Goal: Task Accomplishment & Management: Manage account settings

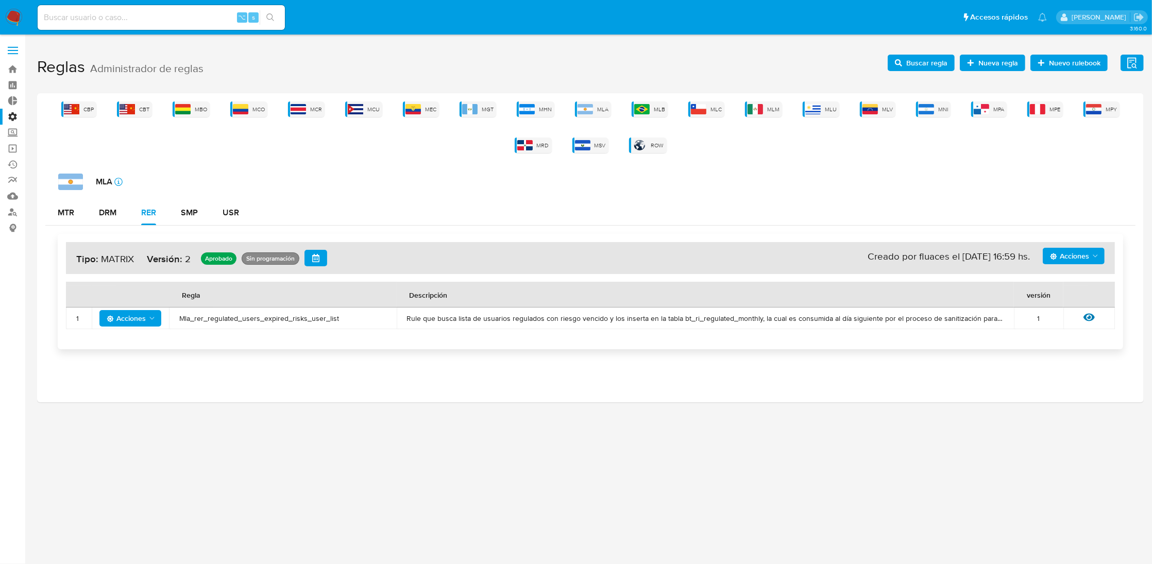
click at [175, 101] on div "CBP CBT MBO MCO MCR MCU MEC MGT MHN MLA MLB MLC MLM MLU MLV MNI MPA MPE MPY MRD…" at bounding box center [590, 247] width 1107 height 309
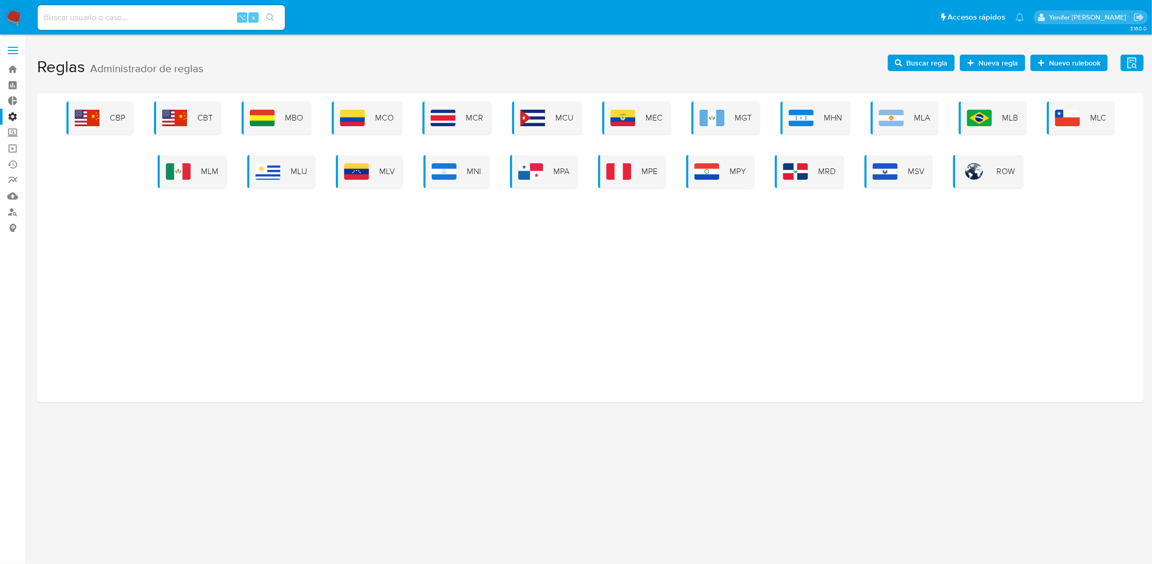
click at [686, 323] on div "CBP CBT MBO MCO MCR MCU MEC MGT MHN MLA MLB MLC MLM MLU MLV MNI MPA MPE MPY MRD…" at bounding box center [590, 247] width 1107 height 309
click at [191, 169] on img at bounding box center [178, 171] width 25 height 16
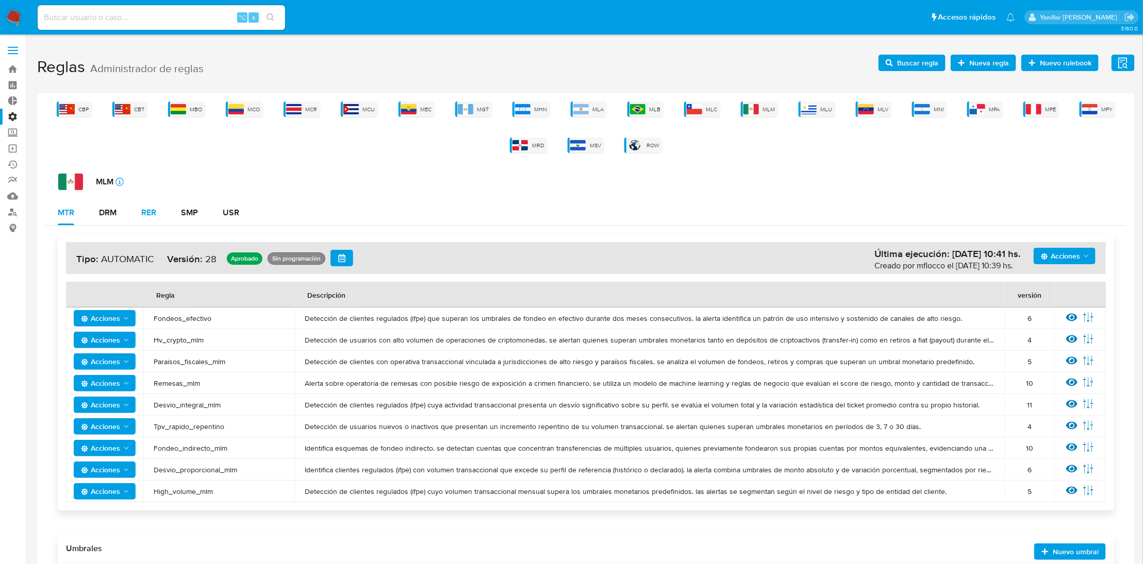
click at [153, 211] on div "RER" at bounding box center [148, 213] width 15 height 8
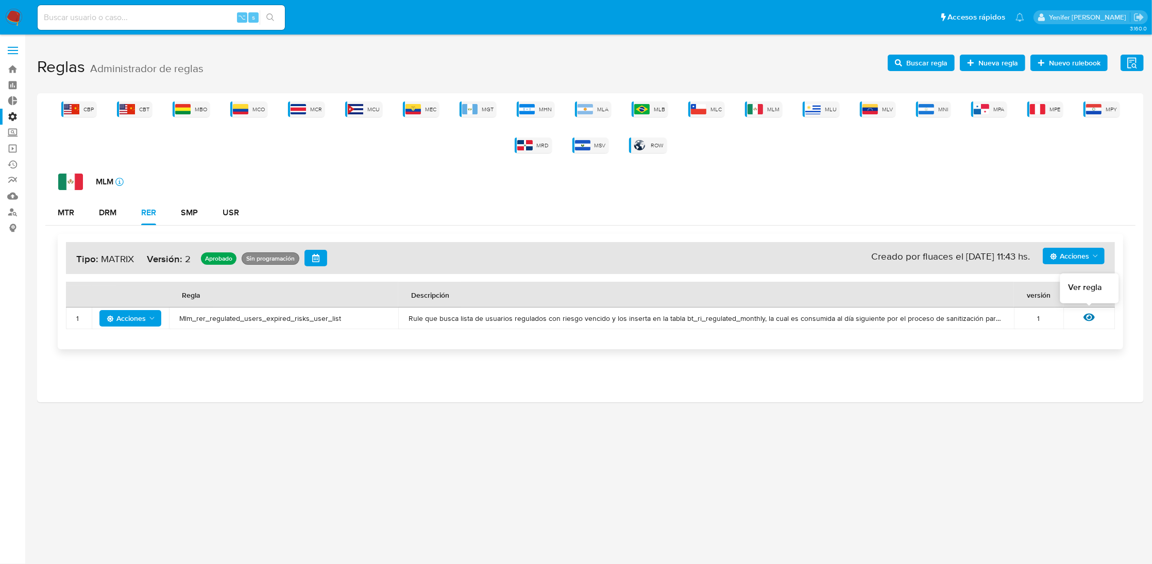
click at [1086, 315] on icon at bounding box center [1089, 318] width 11 height 8
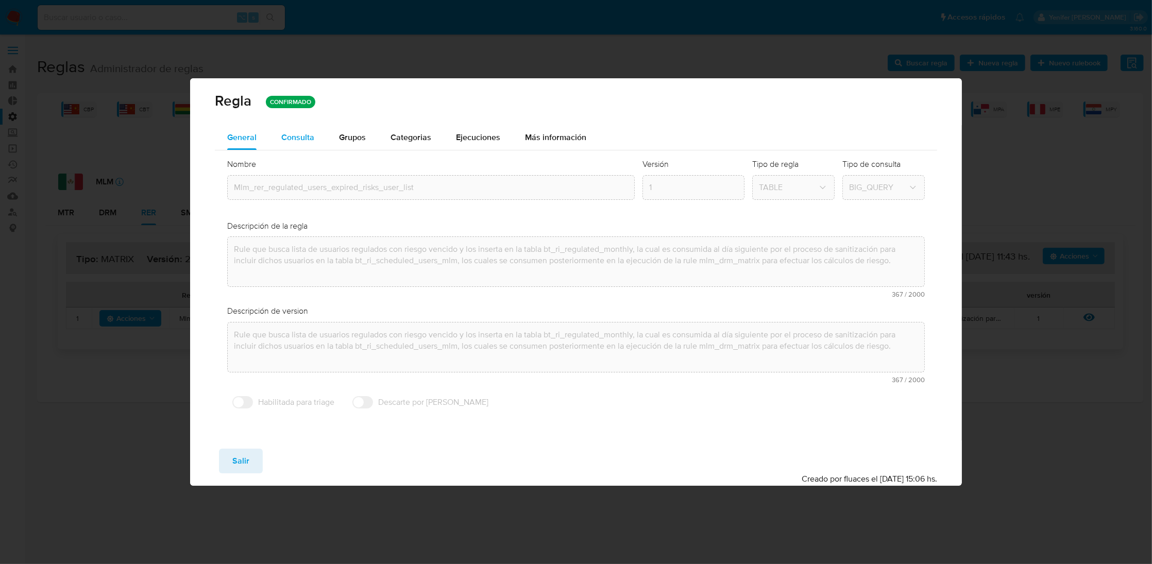
click at [303, 137] on span "Consulta" at bounding box center [297, 137] width 33 height 12
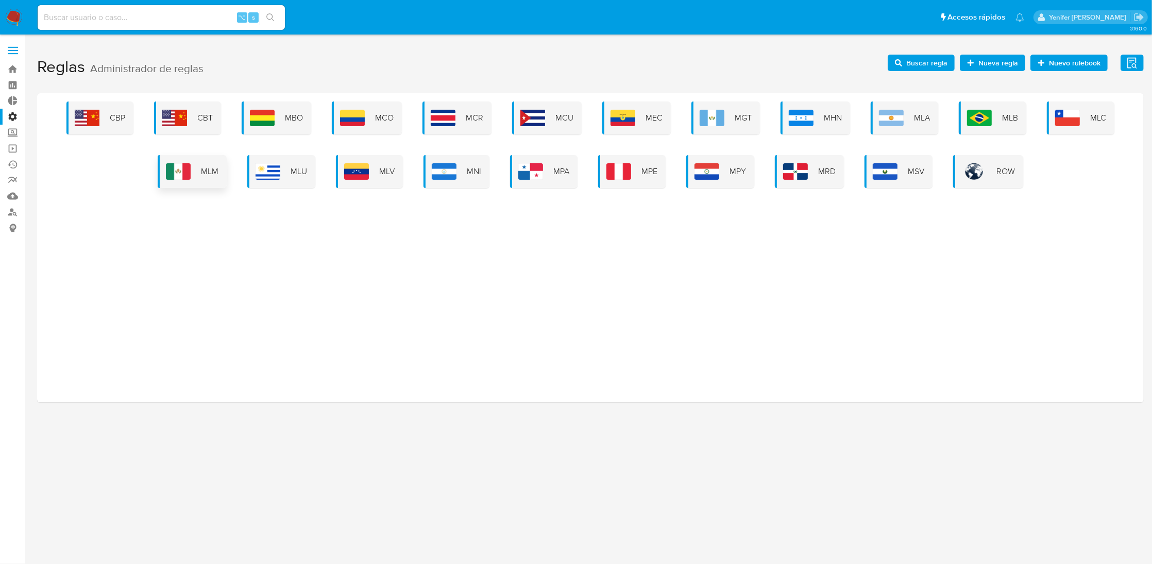
click at [190, 175] on img at bounding box center [178, 171] width 25 height 16
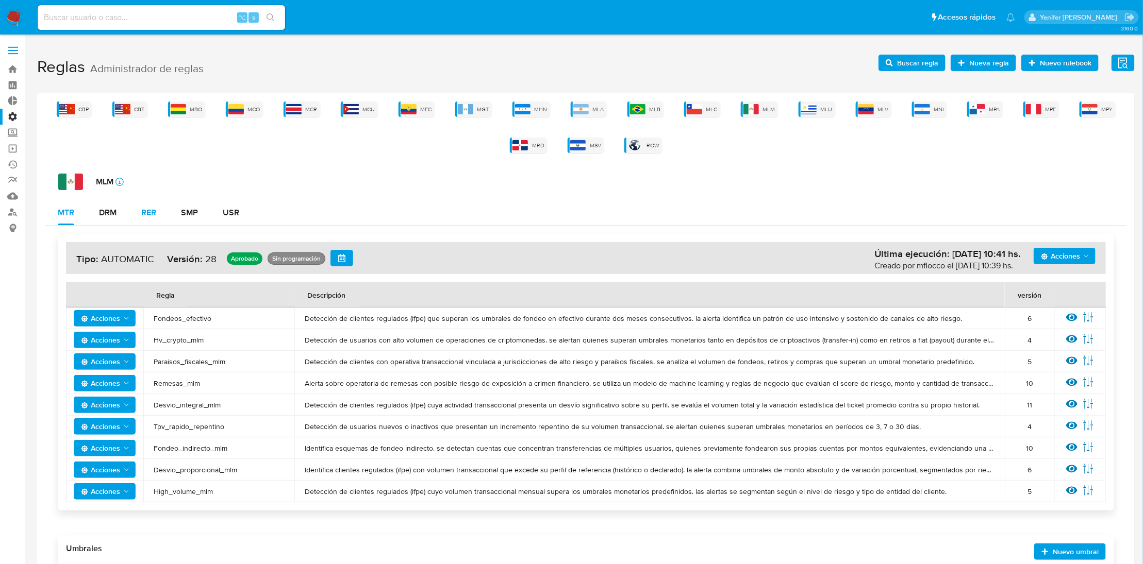
click at [158, 214] on button "RER" at bounding box center [149, 212] width 40 height 25
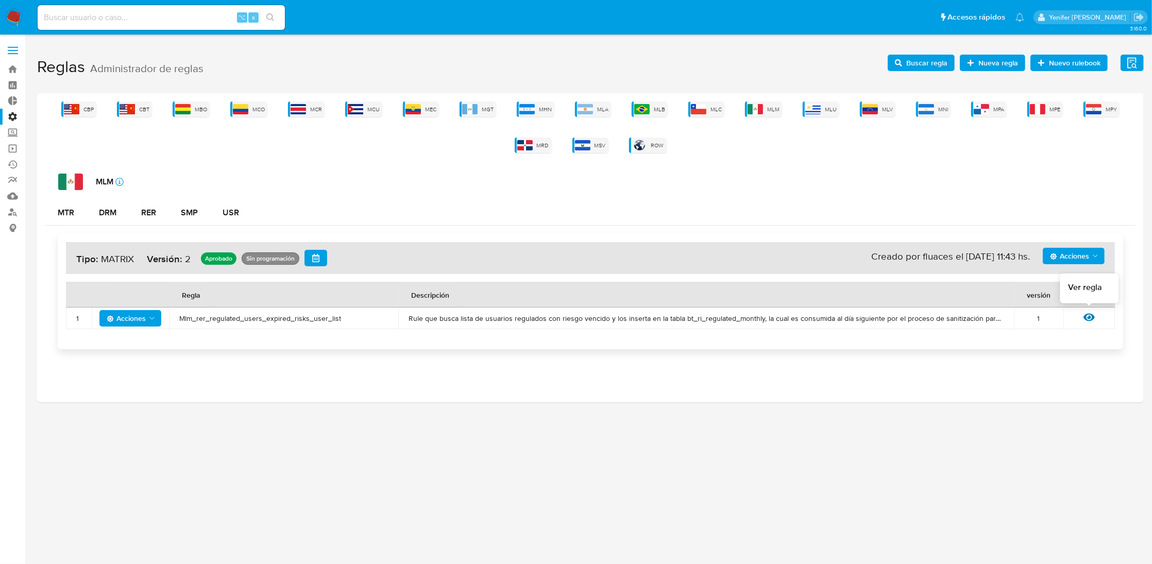
click at [1089, 316] on icon at bounding box center [1089, 317] width 11 height 11
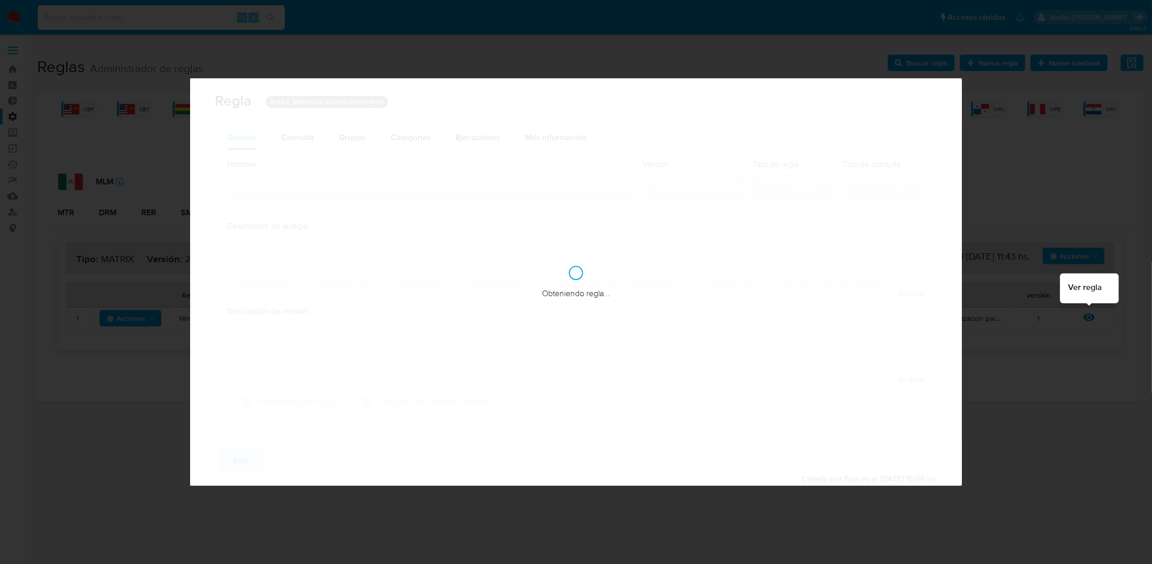
type input "Mlm_rer_regulated_users_expired_risks_user_list"
type textarea "Rule que busca lista de usuarios regulados con riesgo vencido y los inserta en …"
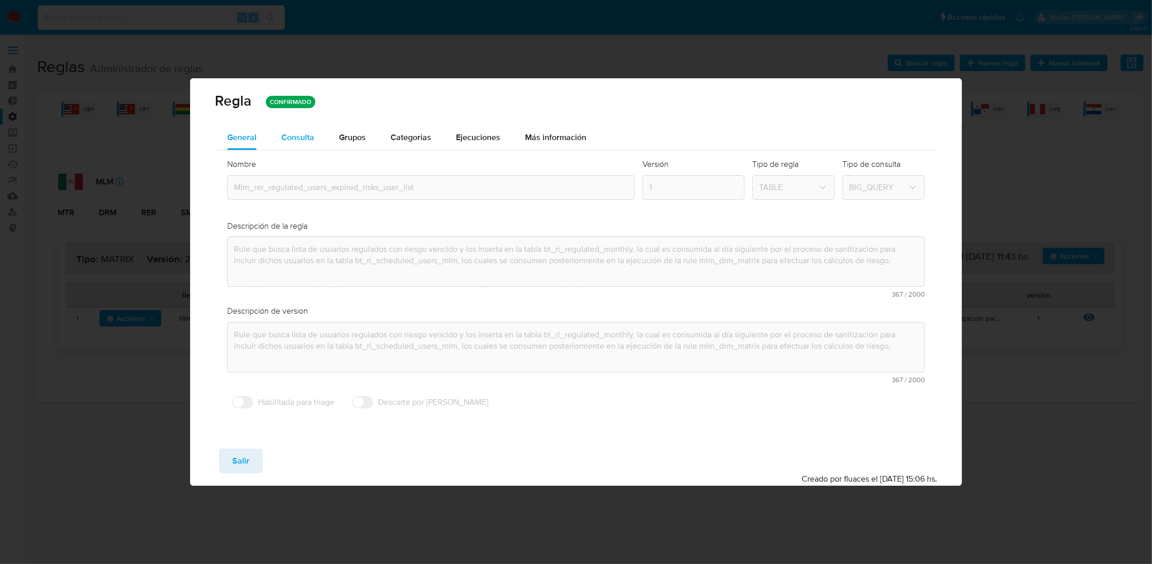
click at [293, 141] on span "Consulta" at bounding box center [297, 137] width 33 height 12
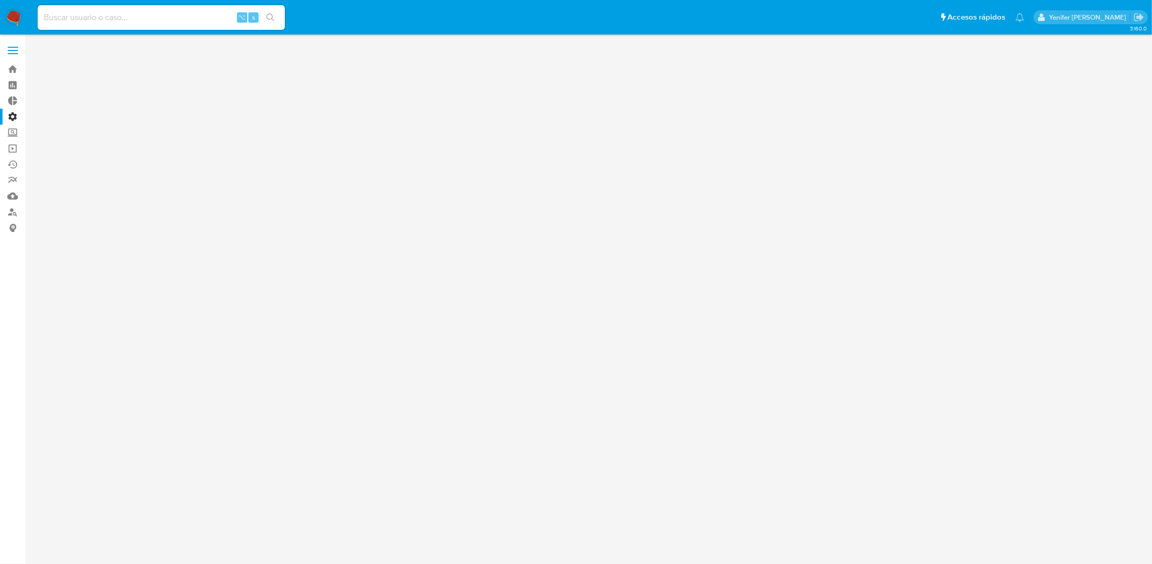
click at [214, 187] on div "3.160.0" at bounding box center [590, 299] width 1107 height 516
click at [118, 176] on div "3.160.0" at bounding box center [590, 299] width 1107 height 516
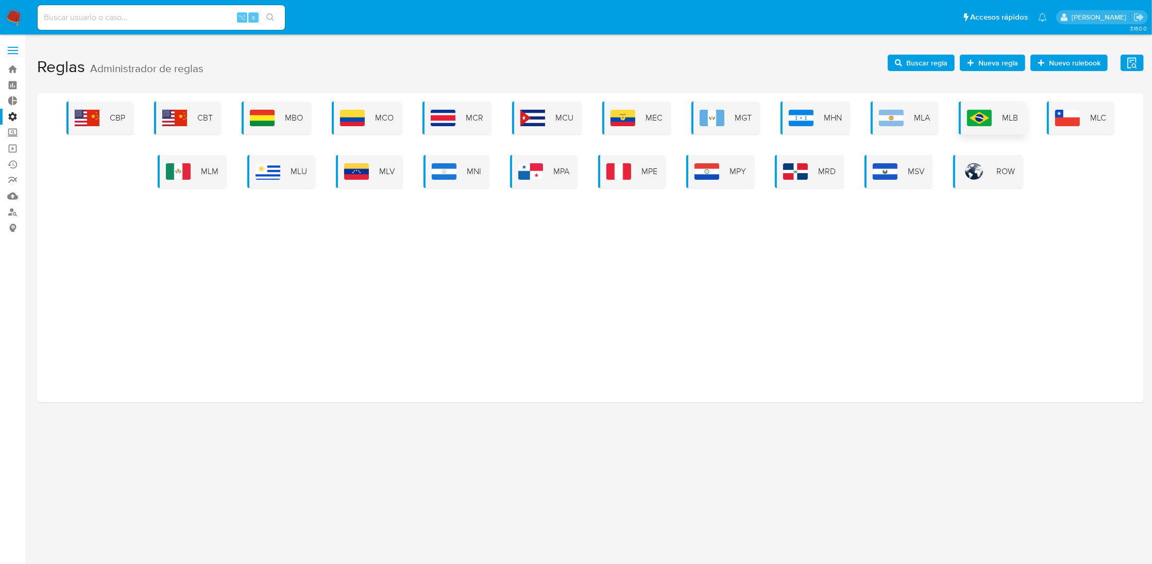
click at [1006, 115] on span "MLB" at bounding box center [1010, 117] width 16 height 11
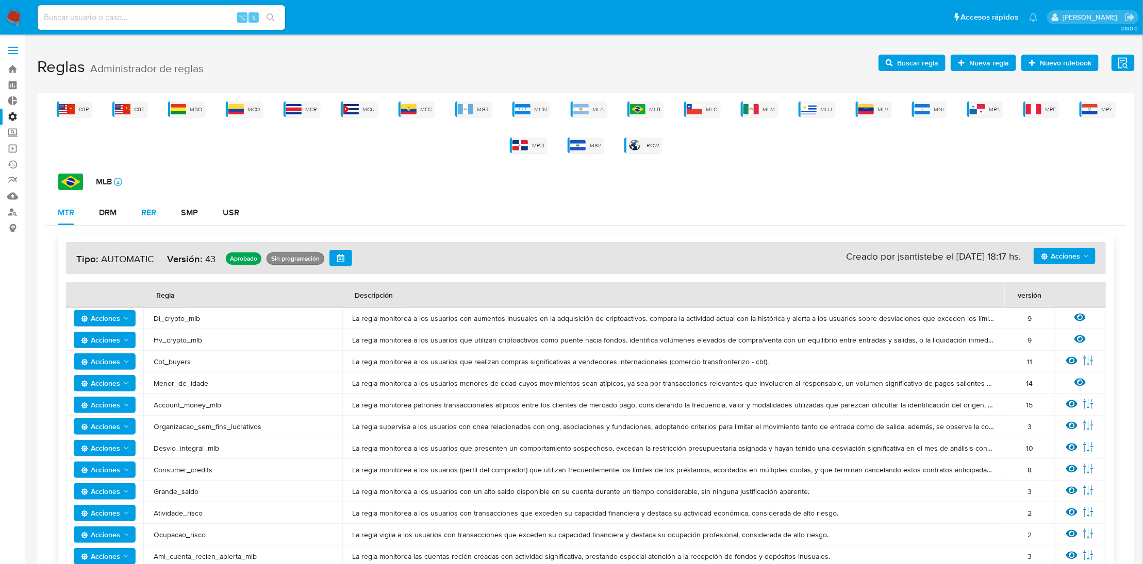
click at [148, 211] on div "RER" at bounding box center [148, 213] width 15 height 8
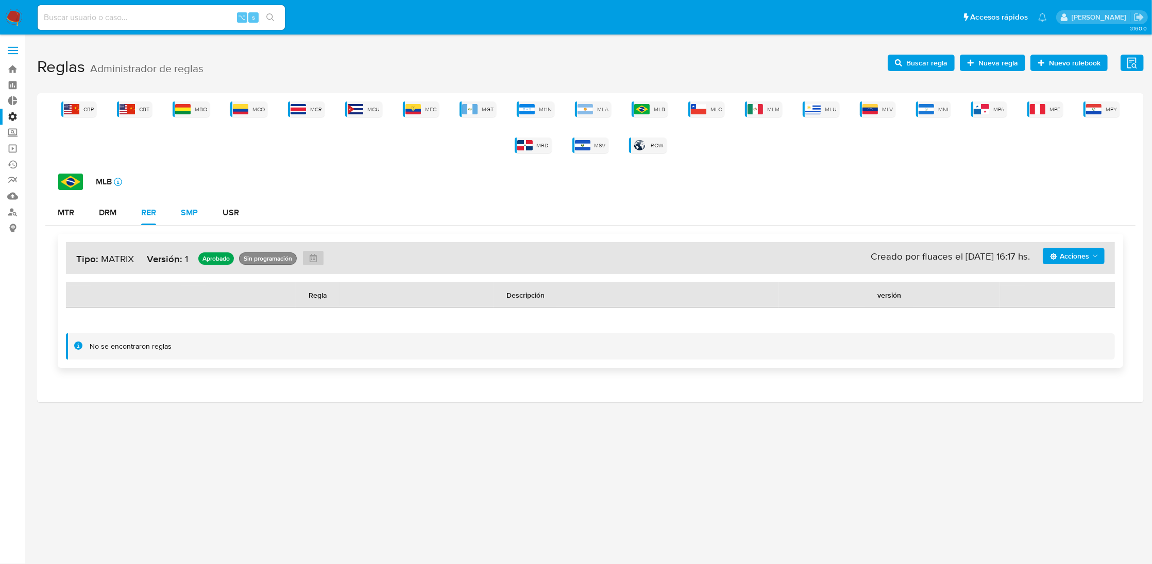
click at [202, 211] on button "SMP" at bounding box center [190, 212] width 42 height 25
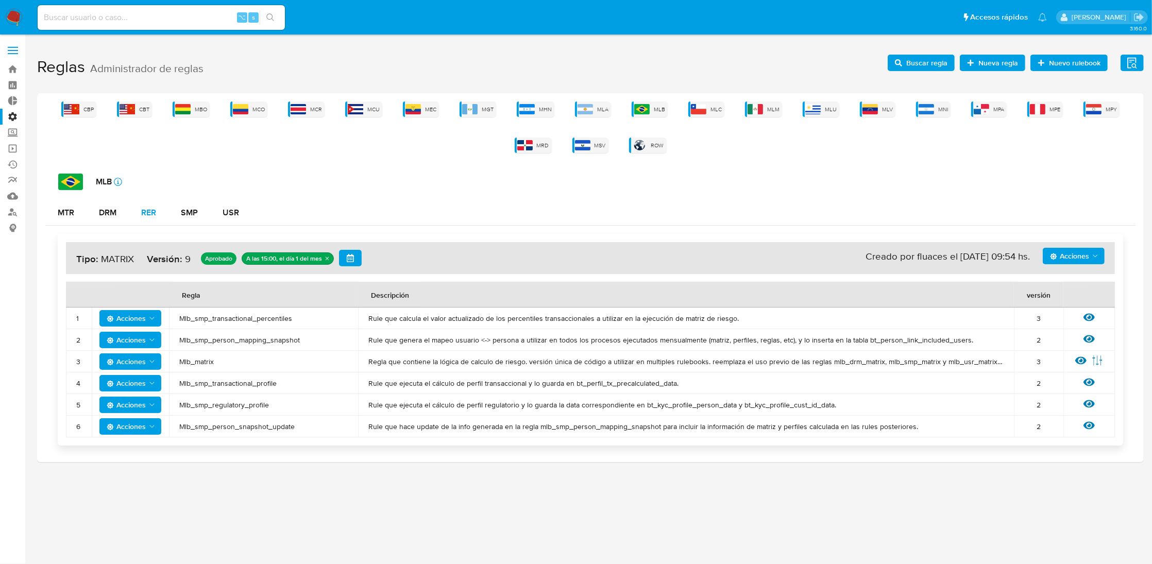
click at [155, 213] on div "RER" at bounding box center [148, 213] width 15 height 8
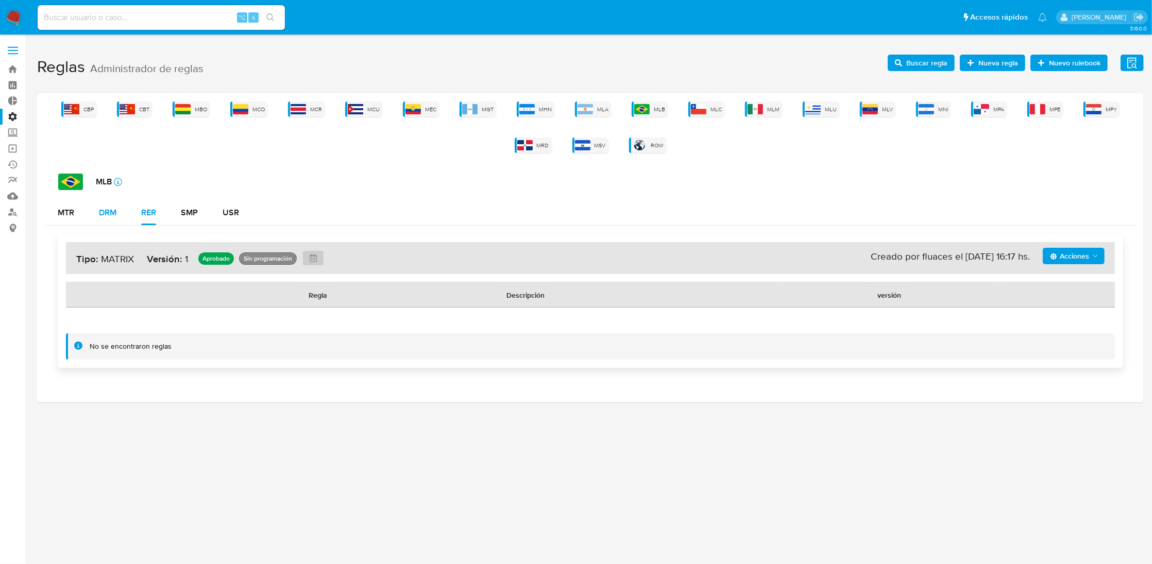
click at [114, 216] on div "DRM" at bounding box center [108, 213] width 18 height 8
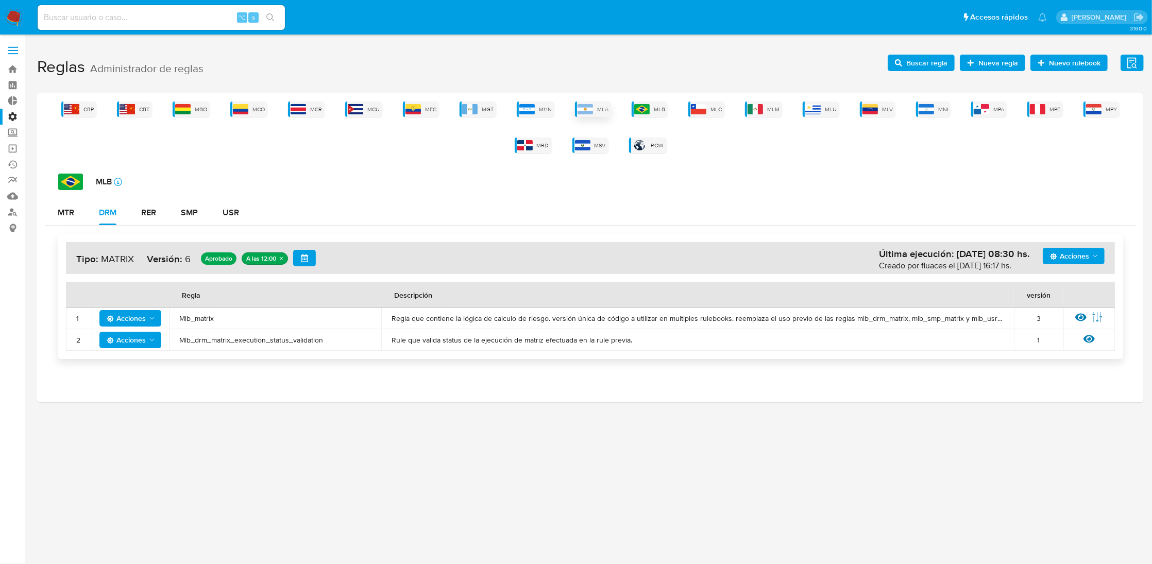
click at [600, 110] on span "MLA" at bounding box center [602, 110] width 11 height 8
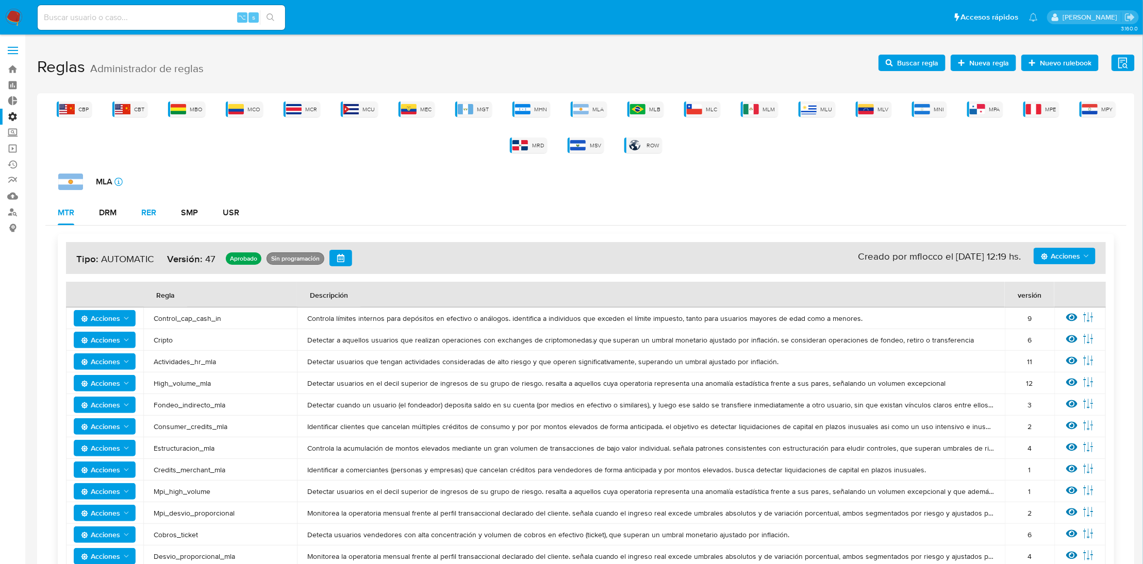
click at [148, 209] on div "RER" at bounding box center [148, 213] width 15 height 8
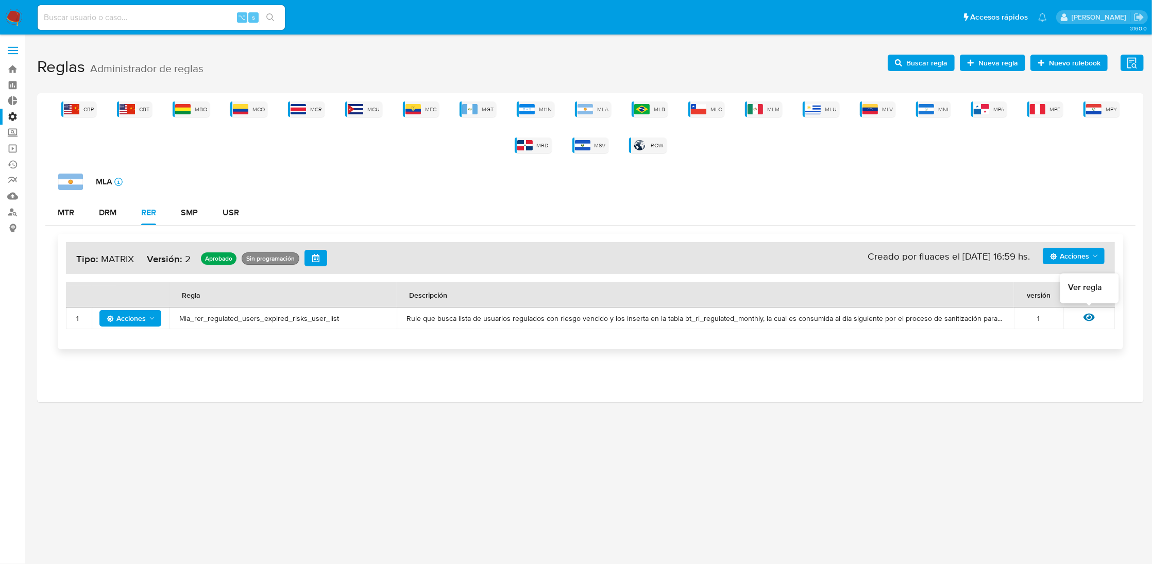
click at [1093, 317] on icon at bounding box center [1089, 318] width 11 height 8
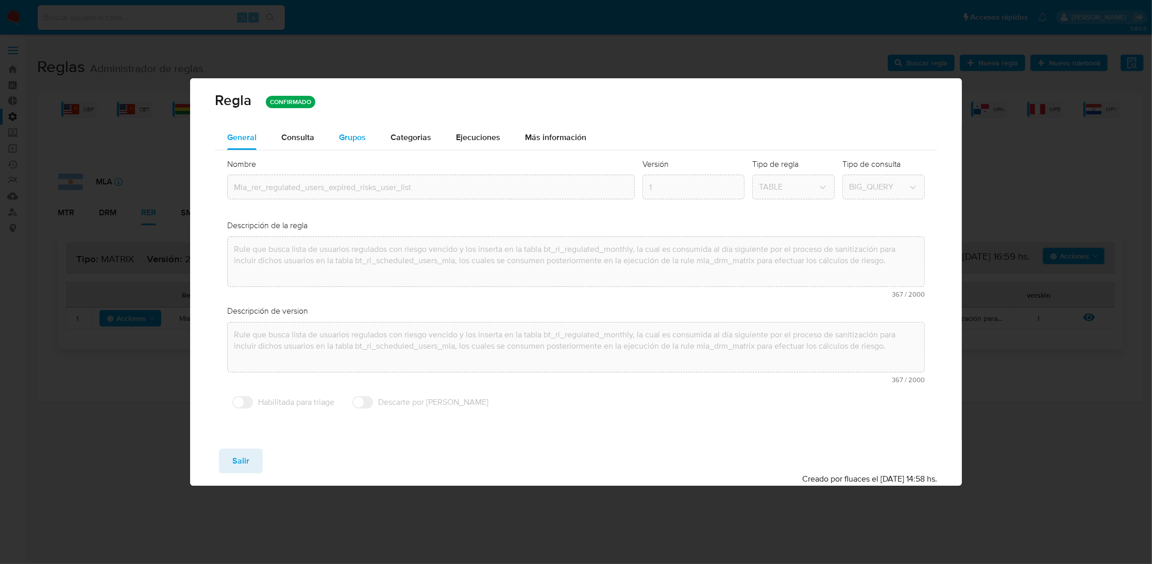
click at [350, 136] on span "Grupos" at bounding box center [352, 137] width 27 height 12
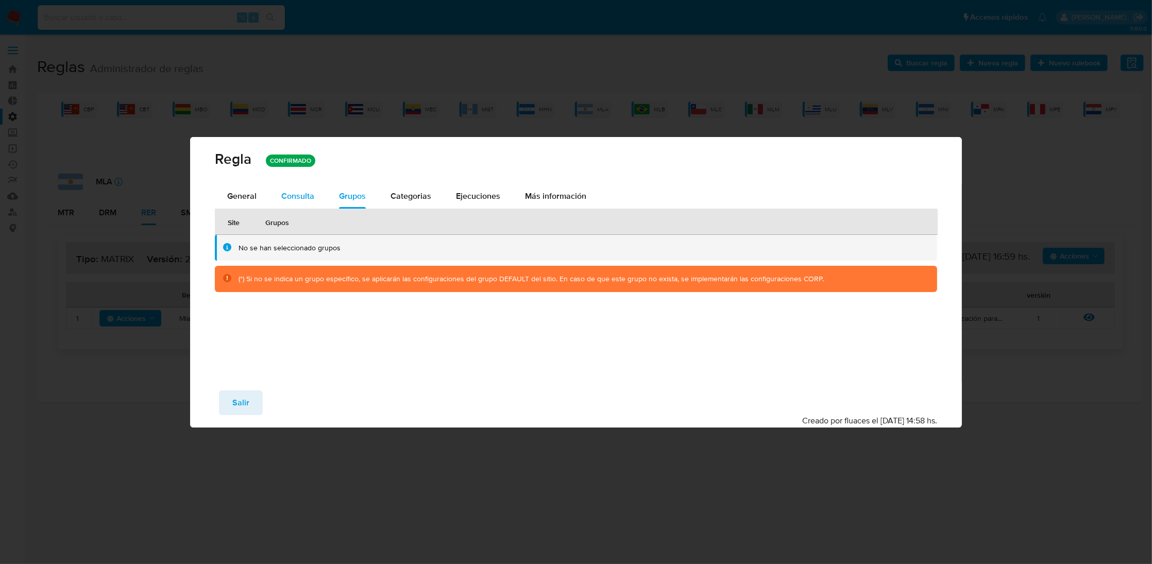
click at [298, 199] on span "Consulta" at bounding box center [297, 196] width 33 height 12
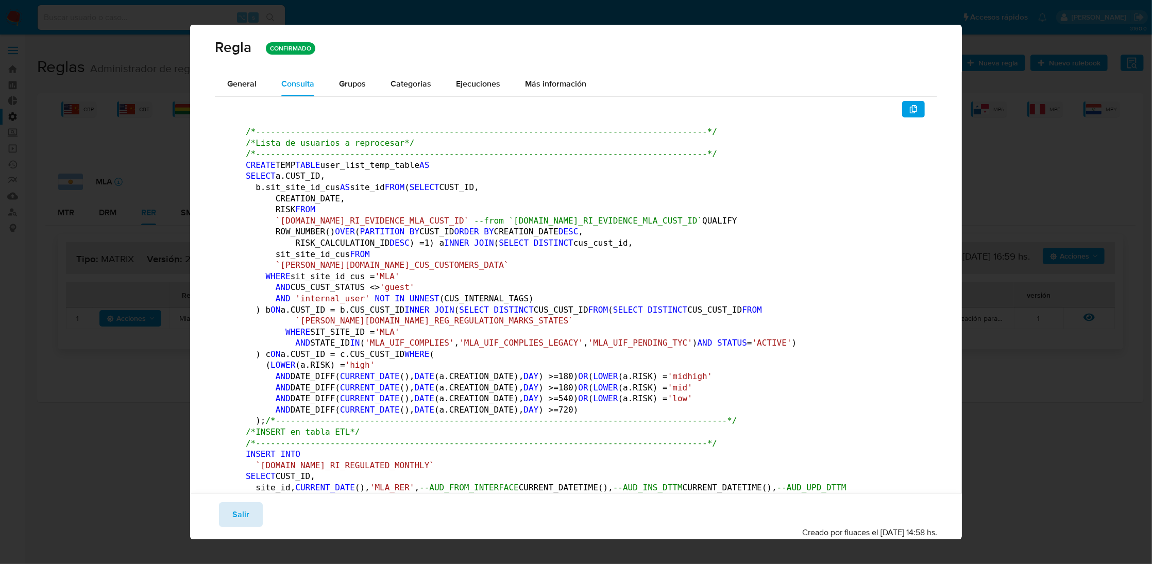
click at [245, 518] on span "Salir" at bounding box center [240, 515] width 17 height 23
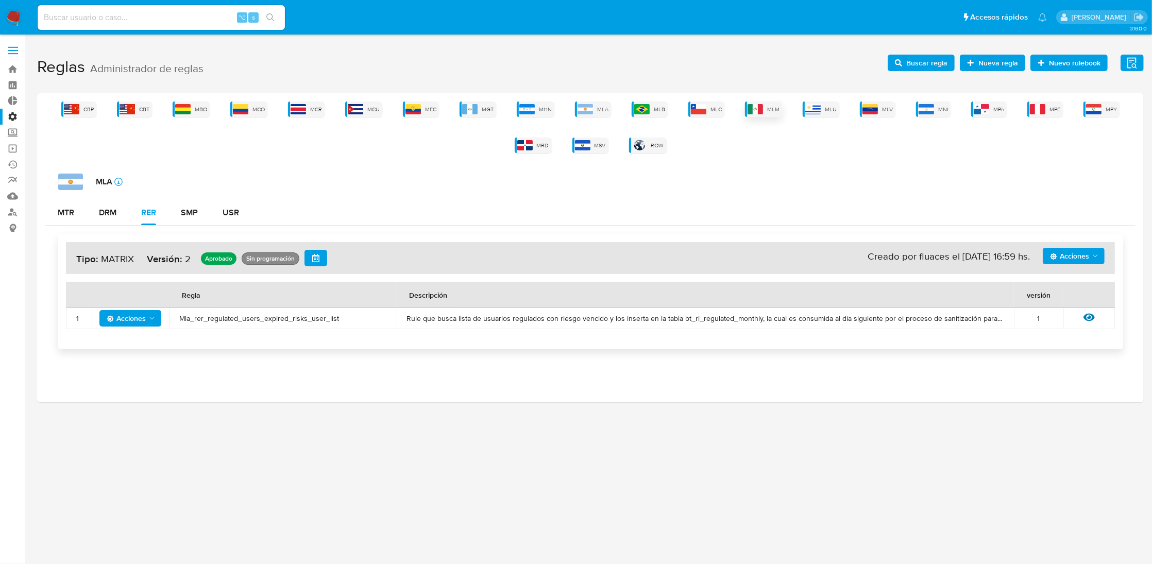
click at [774, 113] on span "MLM" at bounding box center [773, 110] width 12 height 8
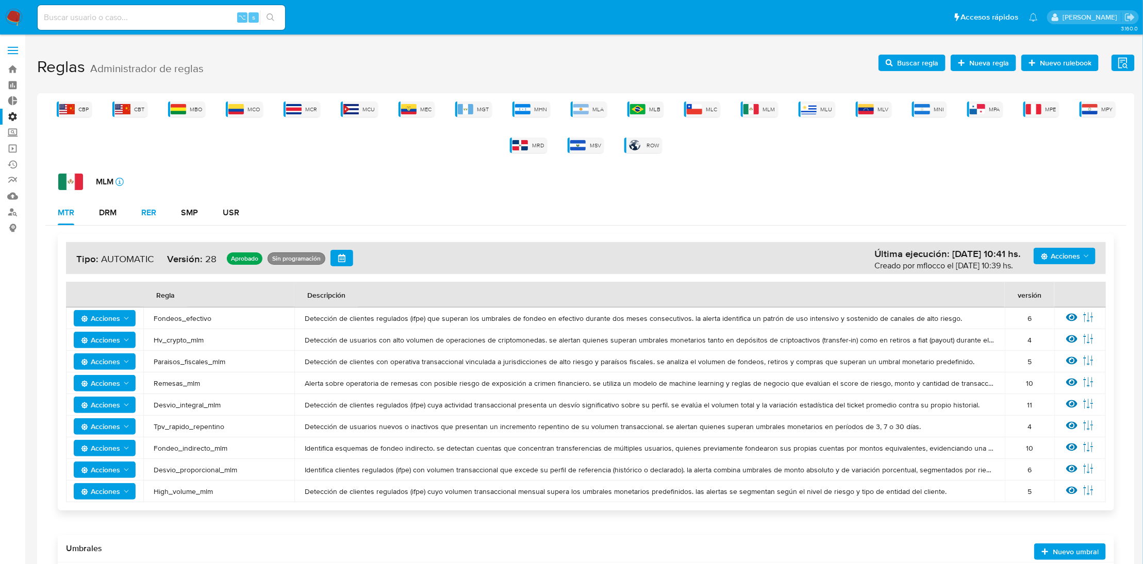
click at [150, 212] on div "RER" at bounding box center [148, 213] width 15 height 8
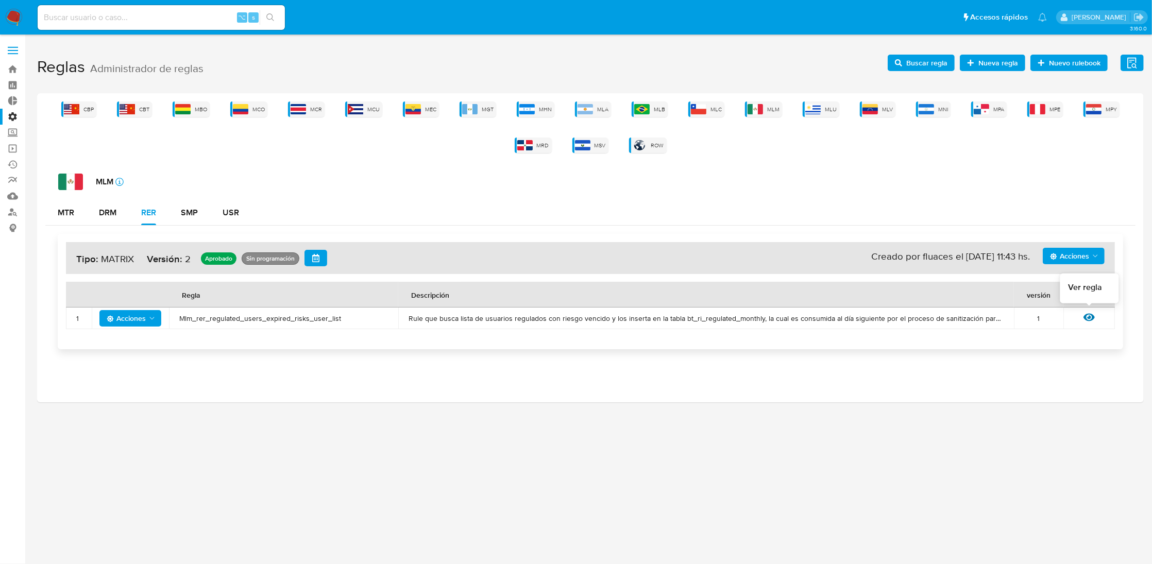
click at [1089, 319] on icon at bounding box center [1089, 317] width 11 height 11
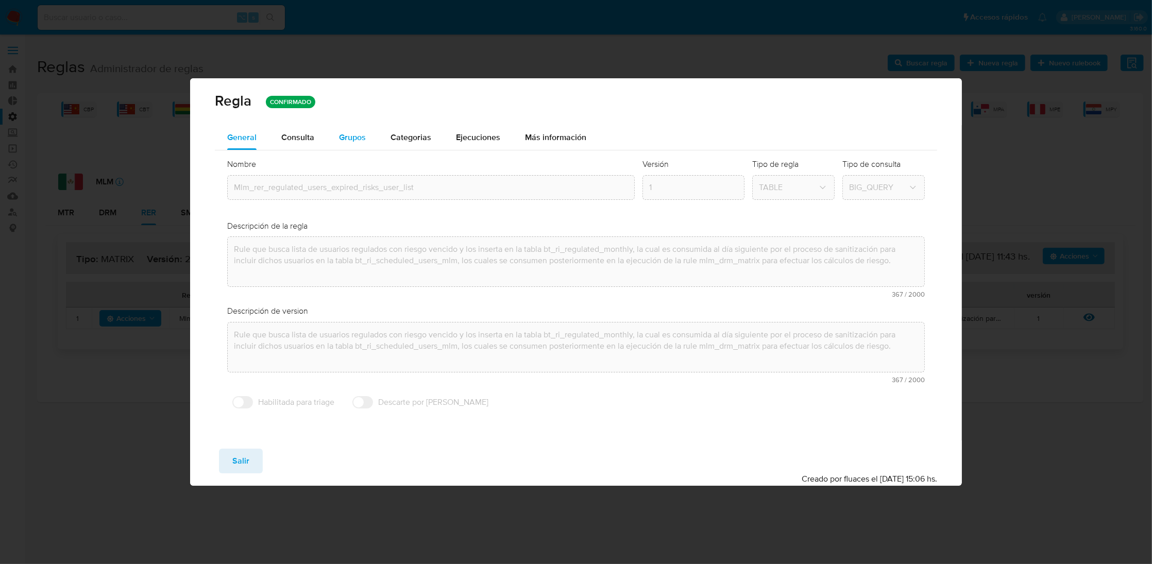
click at [349, 138] on span "Grupos" at bounding box center [352, 137] width 27 height 12
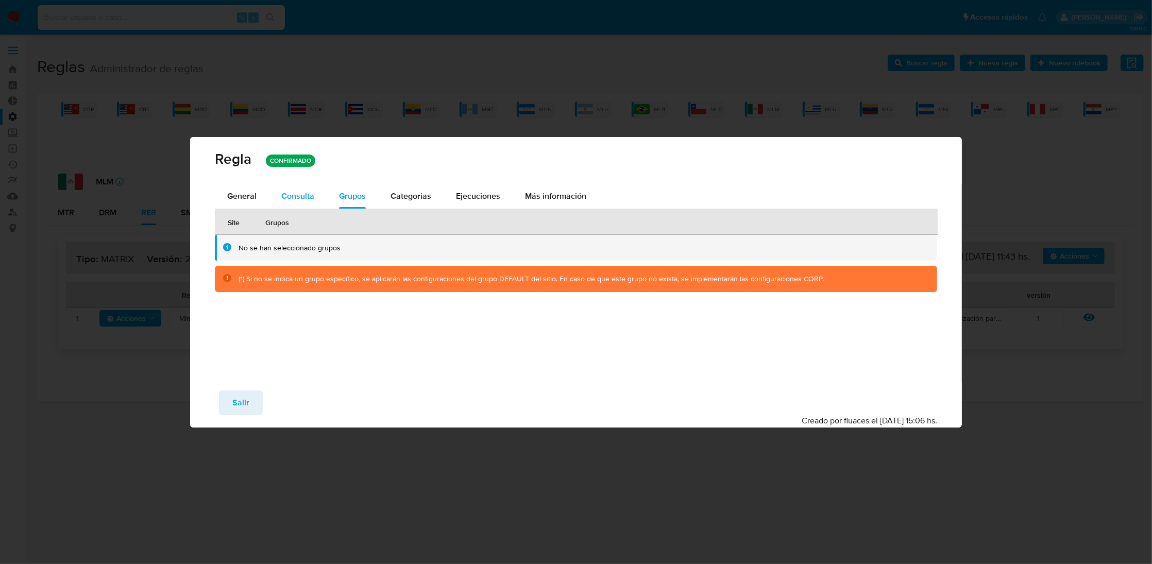
click at [308, 194] on span "Consulta" at bounding box center [297, 196] width 33 height 12
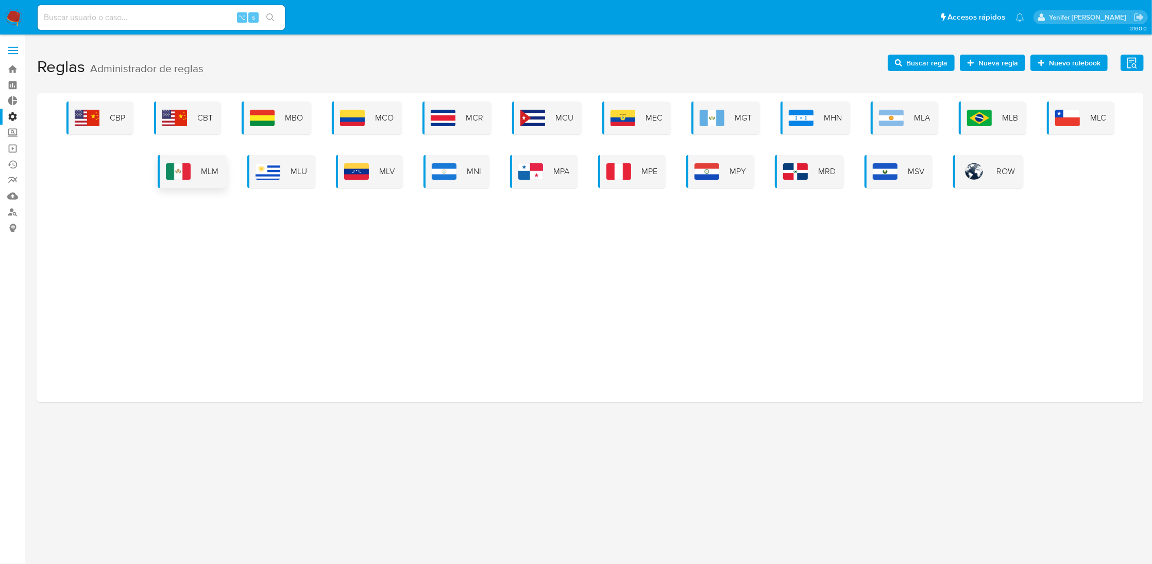
click at [197, 161] on div "MLM" at bounding box center [192, 171] width 69 height 33
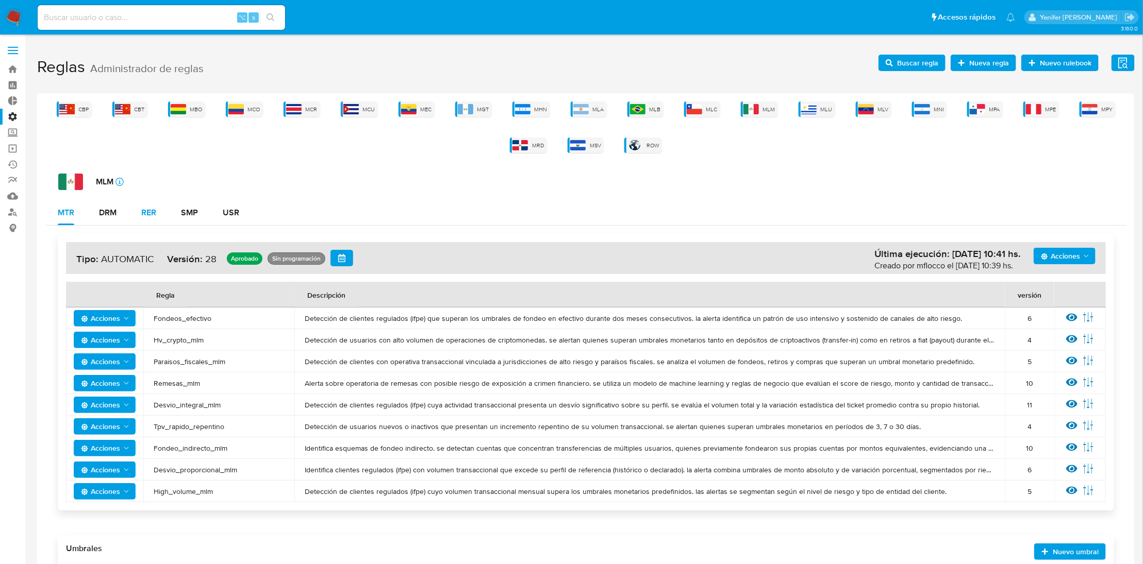
click at [151, 209] on div "RER" at bounding box center [148, 213] width 15 height 8
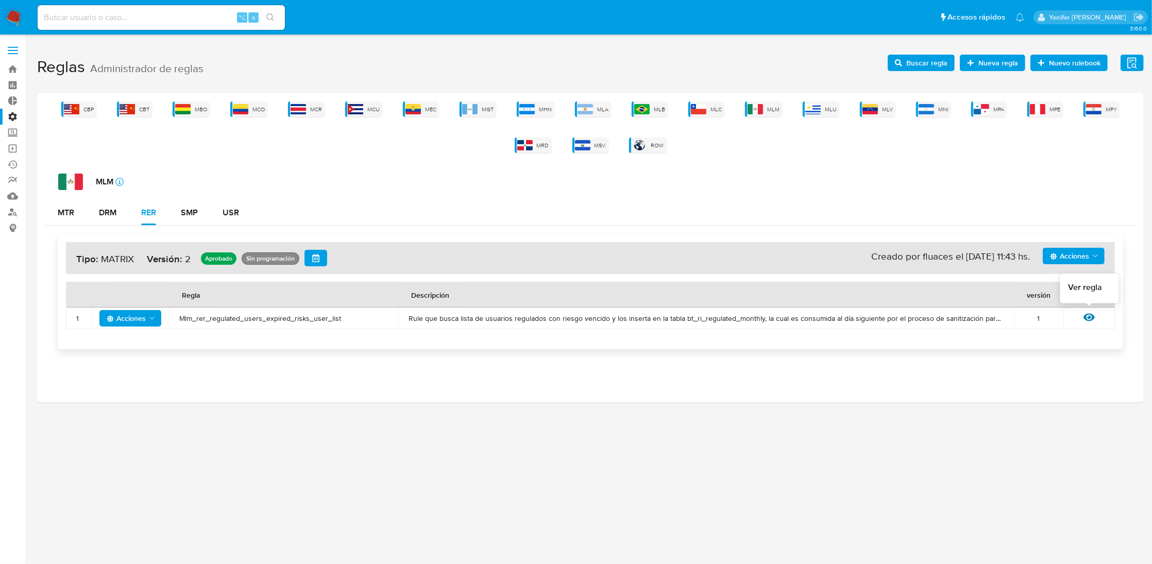
click at [922, 319] on icon at bounding box center [1089, 317] width 11 height 11
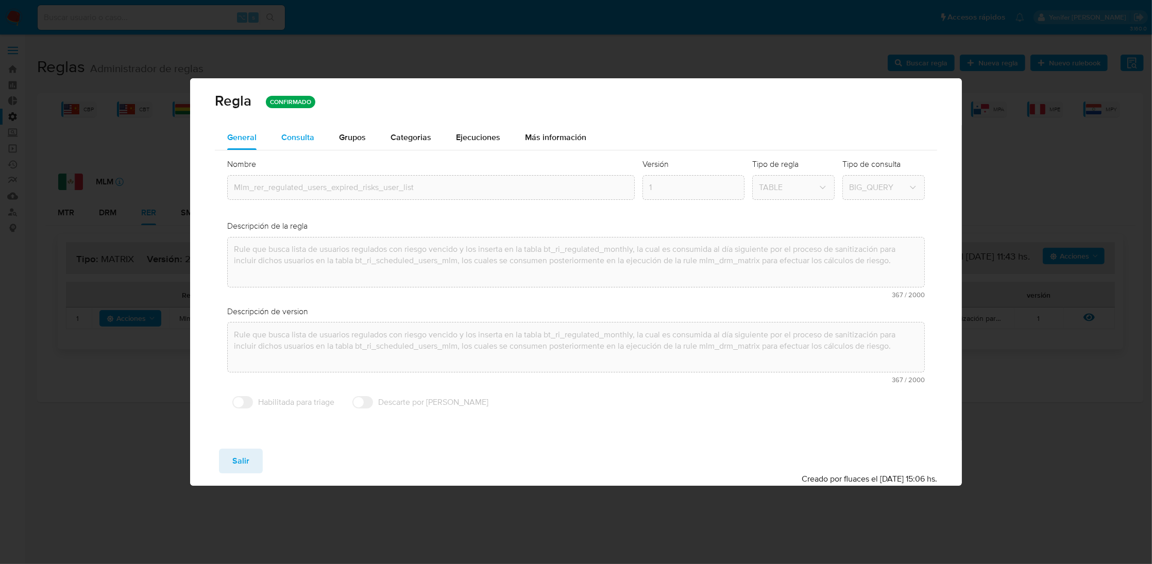
click at [307, 141] on span "Consulta" at bounding box center [297, 137] width 33 height 12
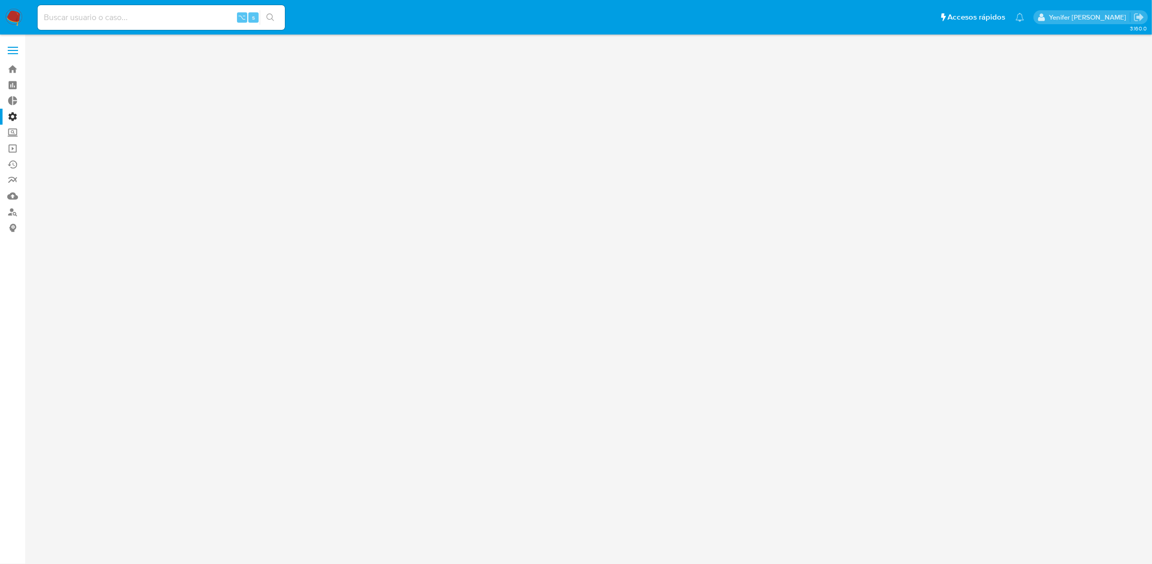
click at [75, 66] on div "3.160.0" at bounding box center [590, 299] width 1107 height 516
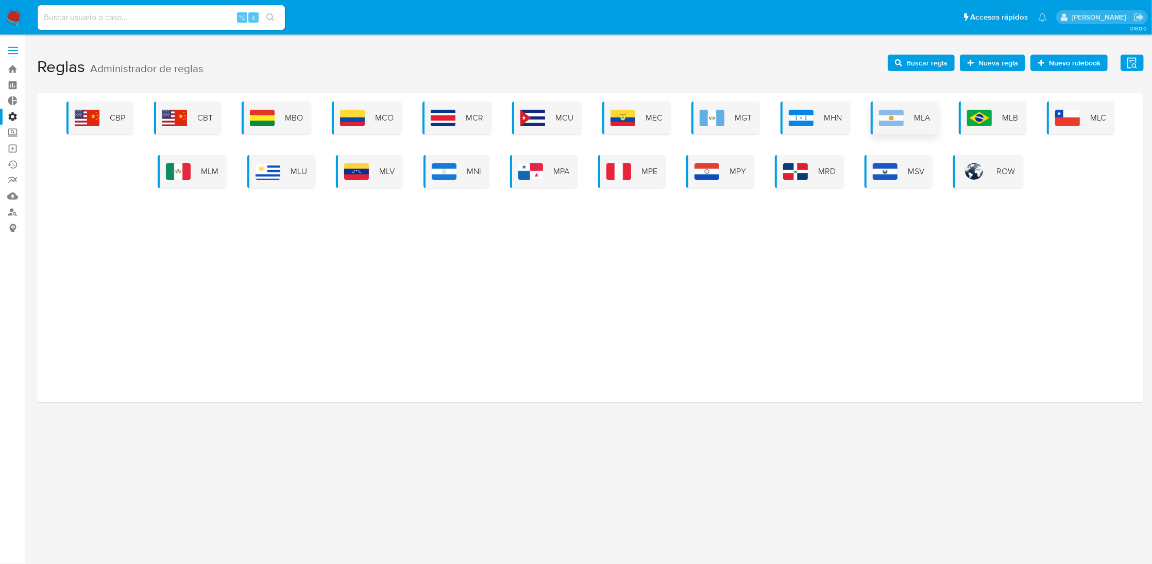
click at [911, 116] on div "MLA" at bounding box center [905, 118] width 68 height 33
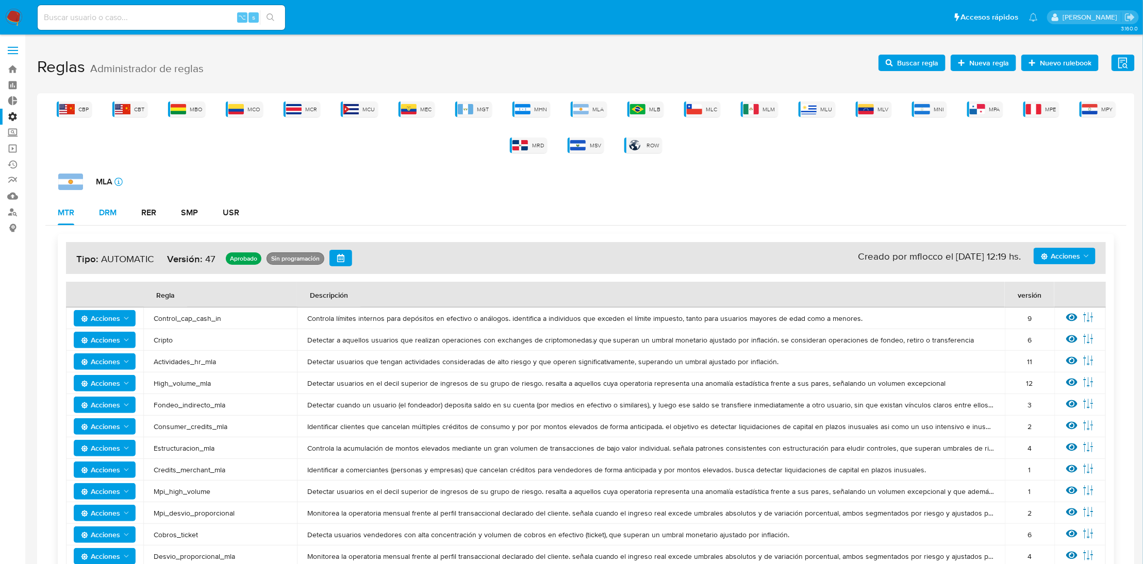
click at [115, 213] on div "DRM" at bounding box center [108, 213] width 18 height 8
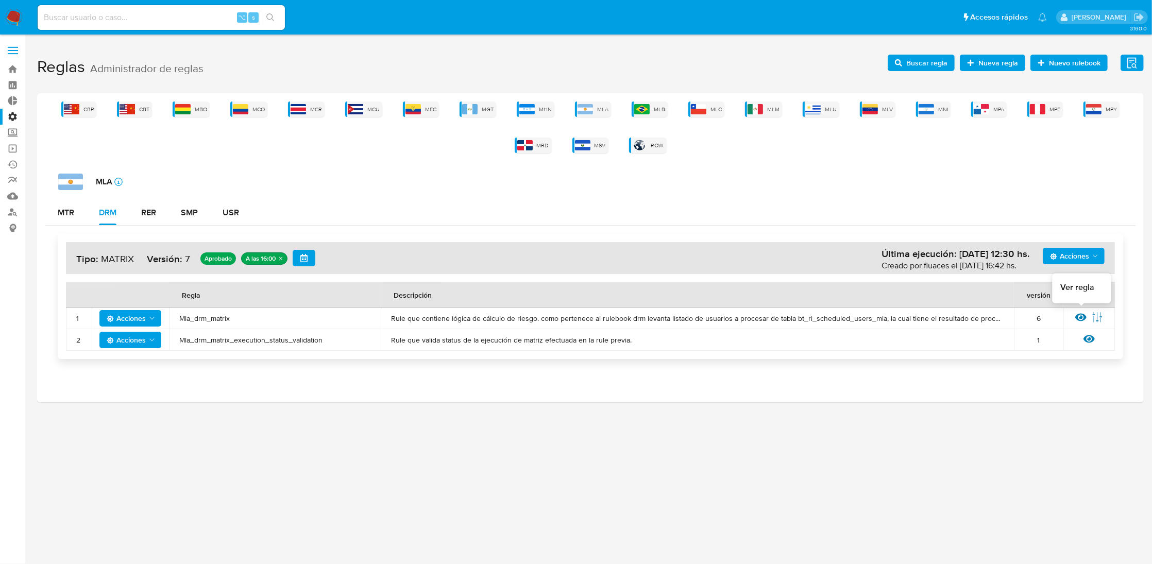
click at [1080, 313] on icon at bounding box center [1081, 317] width 11 height 11
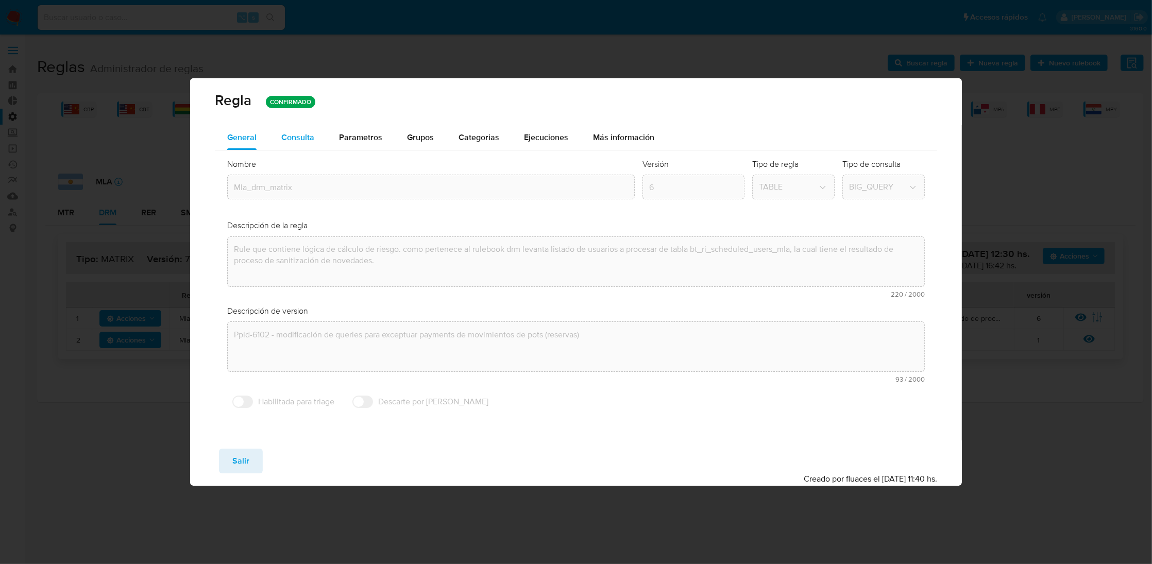
click at [295, 135] on span "Consulta" at bounding box center [297, 137] width 33 height 12
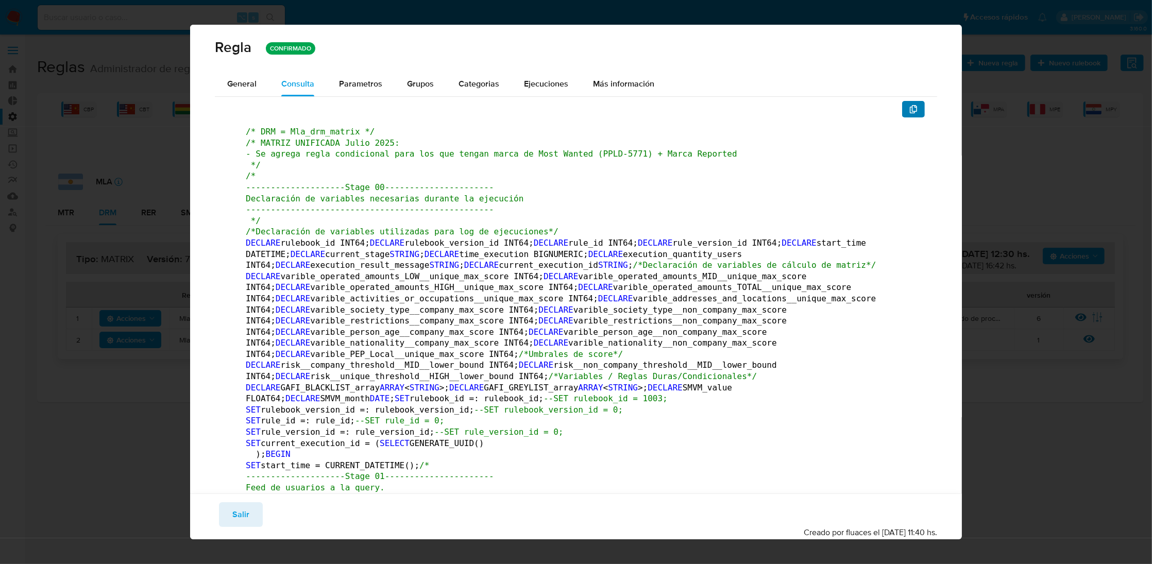
click at [902, 103] on button "button" at bounding box center [913, 109] width 23 height 16
click at [245, 514] on span "Salir" at bounding box center [240, 515] width 17 height 23
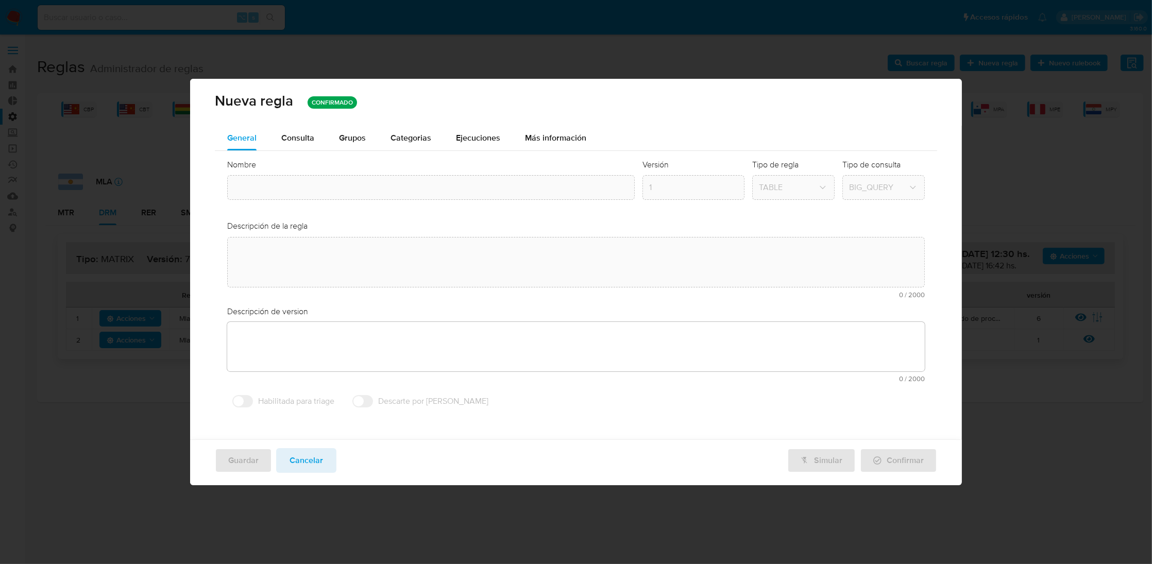
type input "Mla_drm_matrix"
type textarea "Rule que contiene lógica de cálculo de riesgo. como pertenece al rulebook drm l…"
type textarea "Ppld-6102 - modificación de queries para exceptuar payments de movimientos de p…"
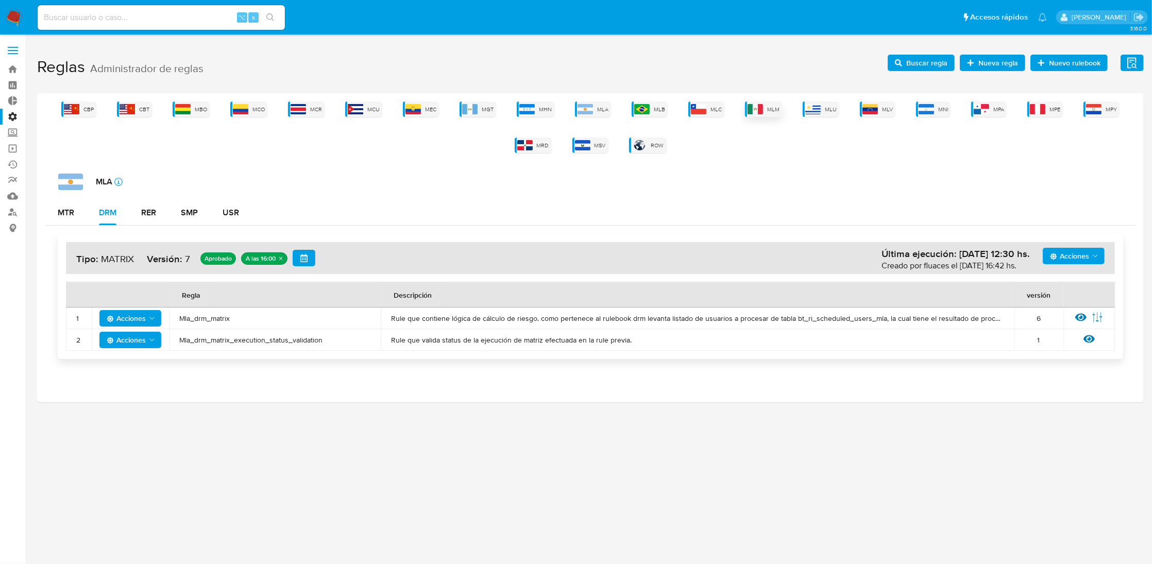
click at [765, 108] on div "MLM" at bounding box center [763, 109] width 37 height 15
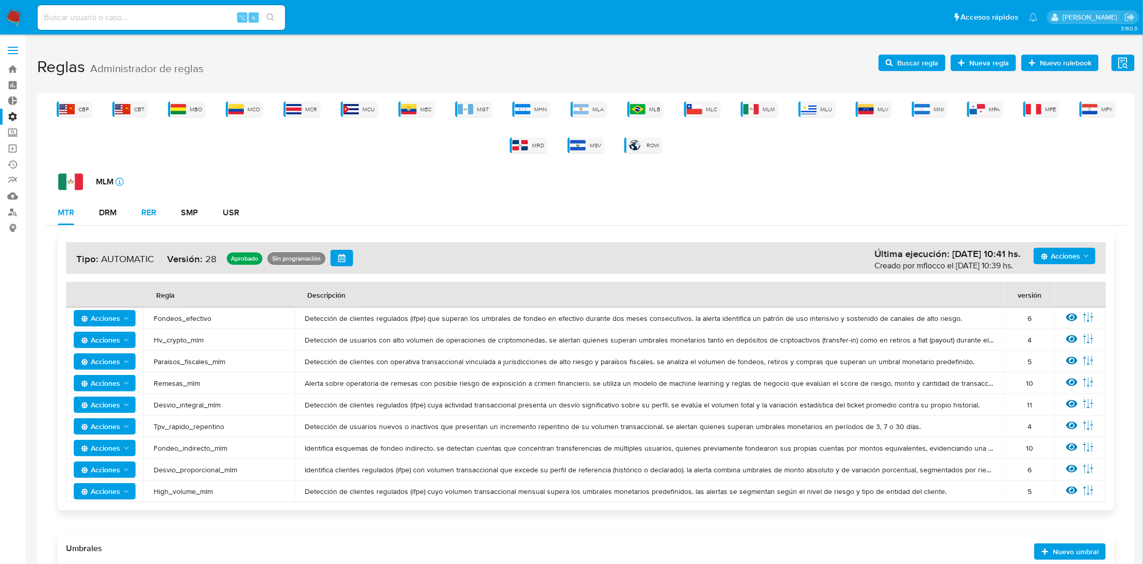
click at [141, 215] on button "RER" at bounding box center [149, 212] width 40 height 25
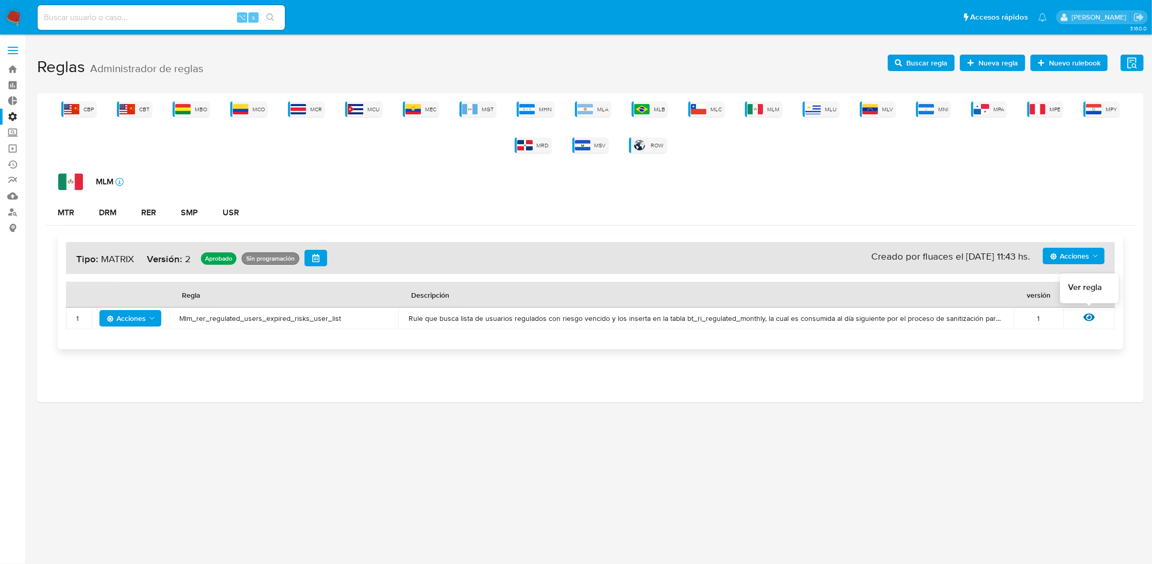
click at [1085, 314] on icon at bounding box center [1089, 317] width 11 height 11
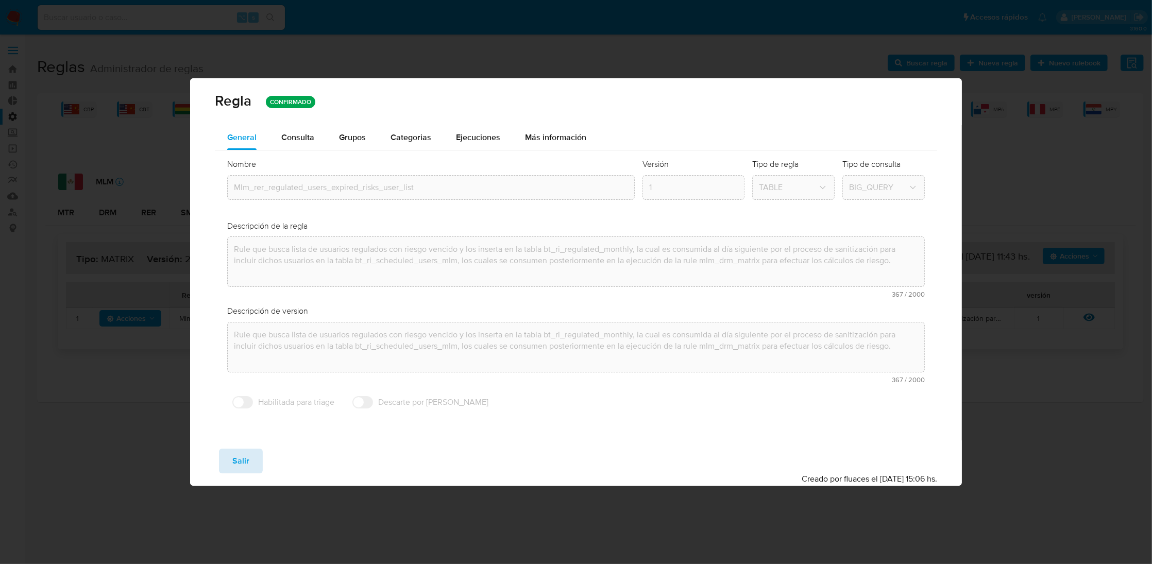
click at [260, 471] on button "Salir" at bounding box center [241, 461] width 44 height 25
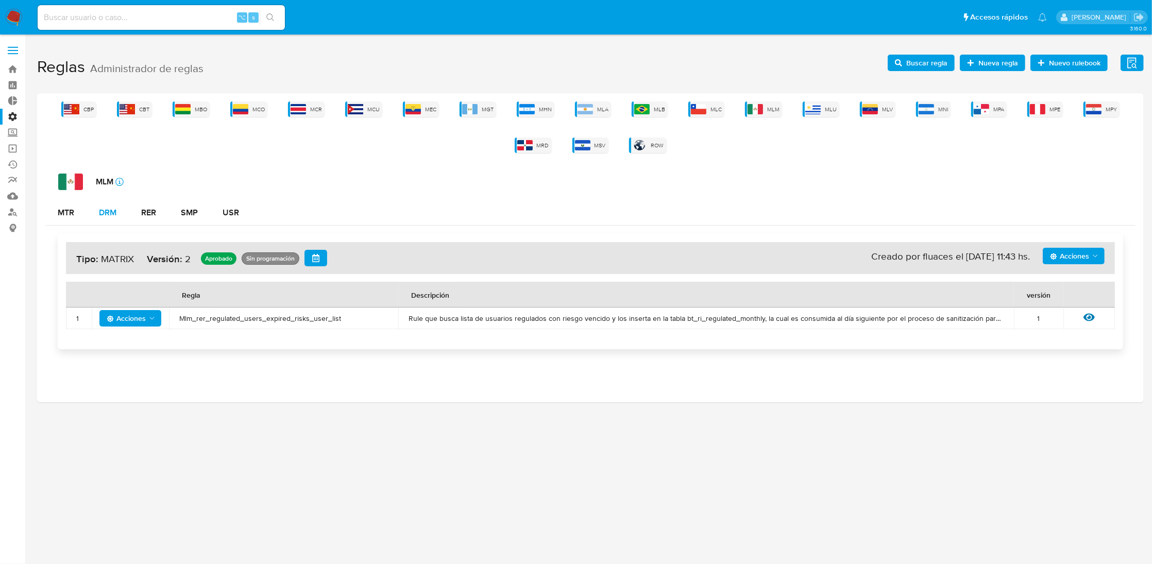
click at [108, 216] on div "DRM" at bounding box center [108, 213] width 18 height 8
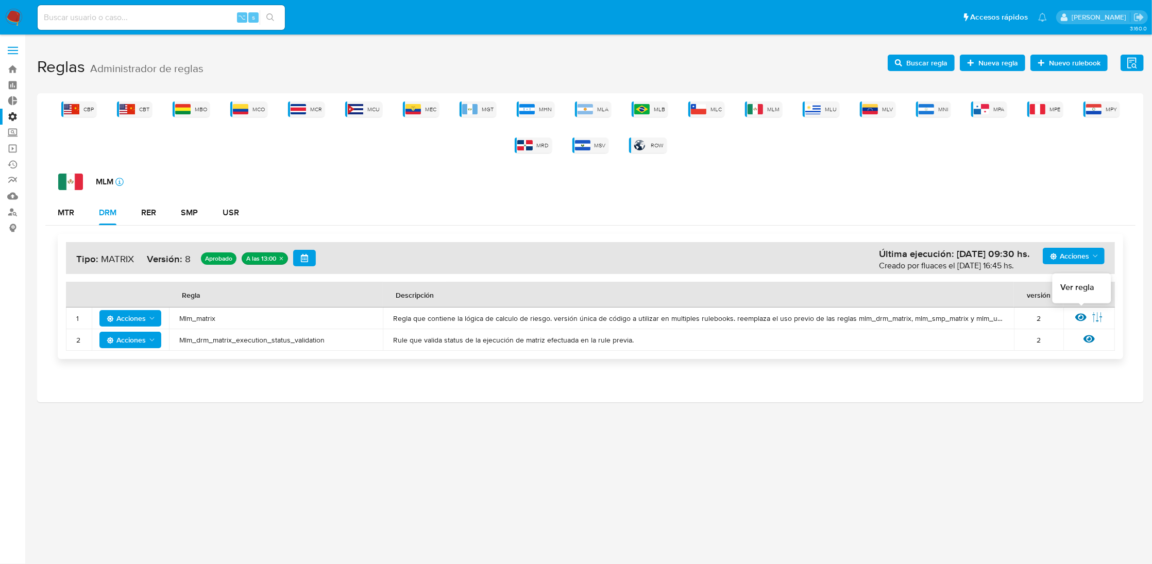
click at [1080, 318] on icon at bounding box center [1081, 318] width 11 height 8
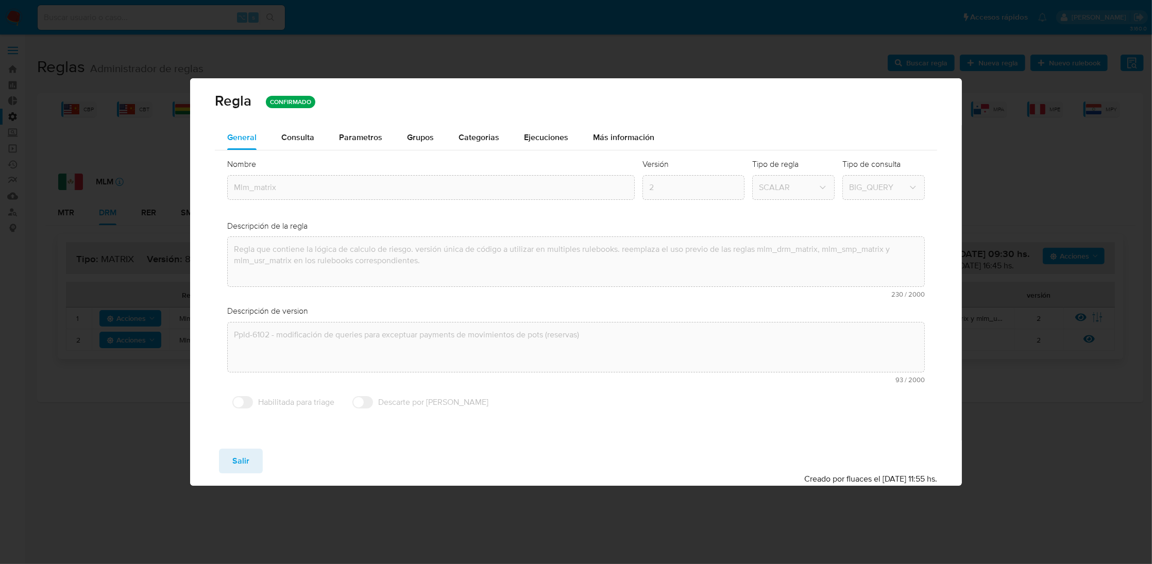
click at [308, 27] on div "Regla CONFIRMADO General Consulta Parametros Evidencias Grupos Categorias Ejecu…" at bounding box center [576, 282] width 1152 height 564
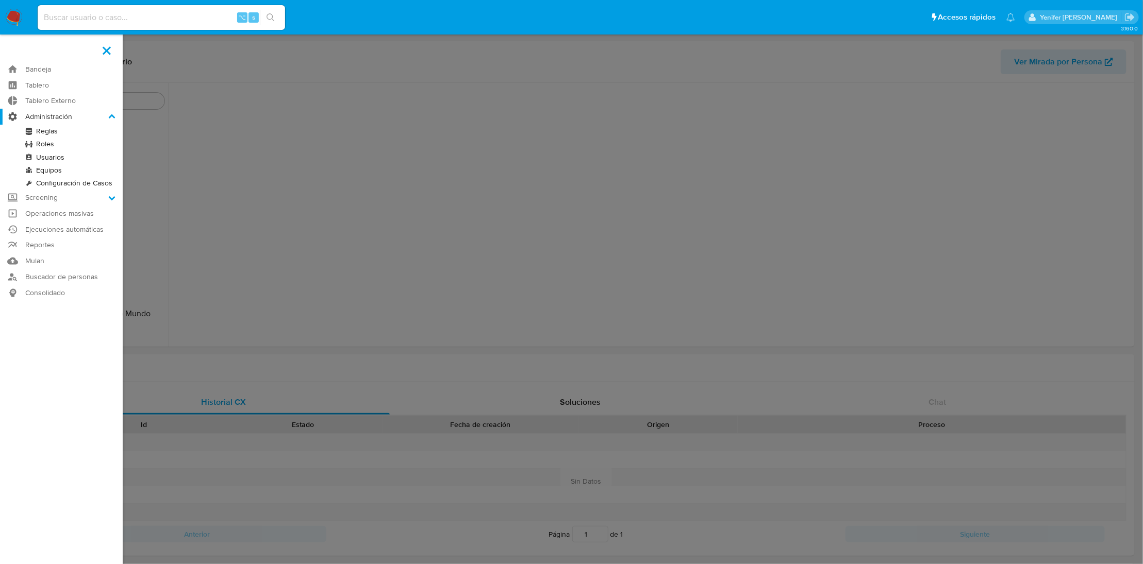
scroll to position [484, 0]
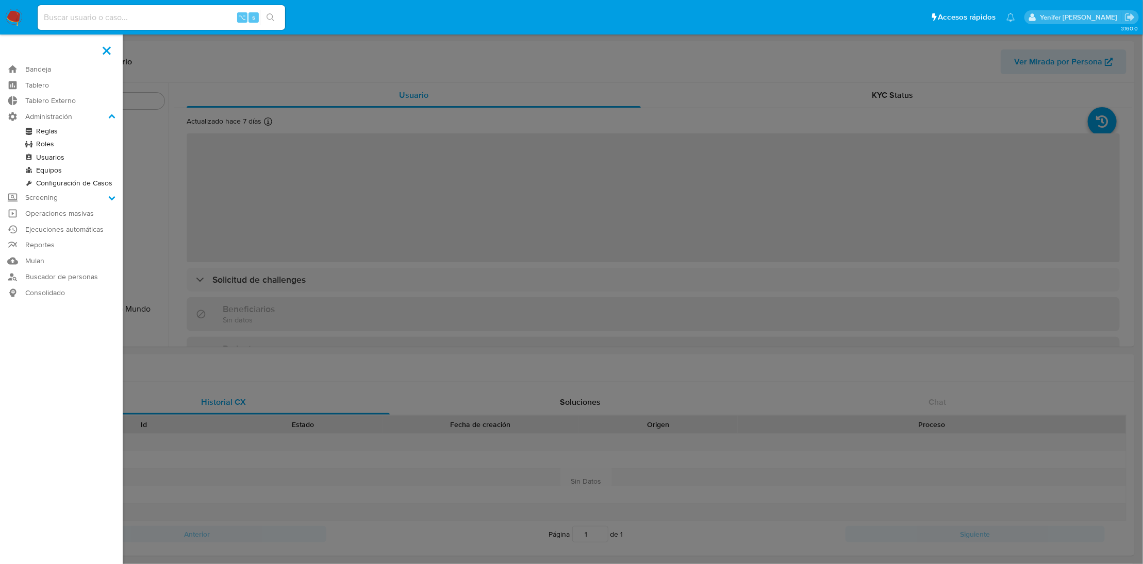
click at [331, 89] on label at bounding box center [571, 282] width 1143 height 564
click at [0, 0] on input "checkbox" at bounding box center [0, 0] width 0 height 0
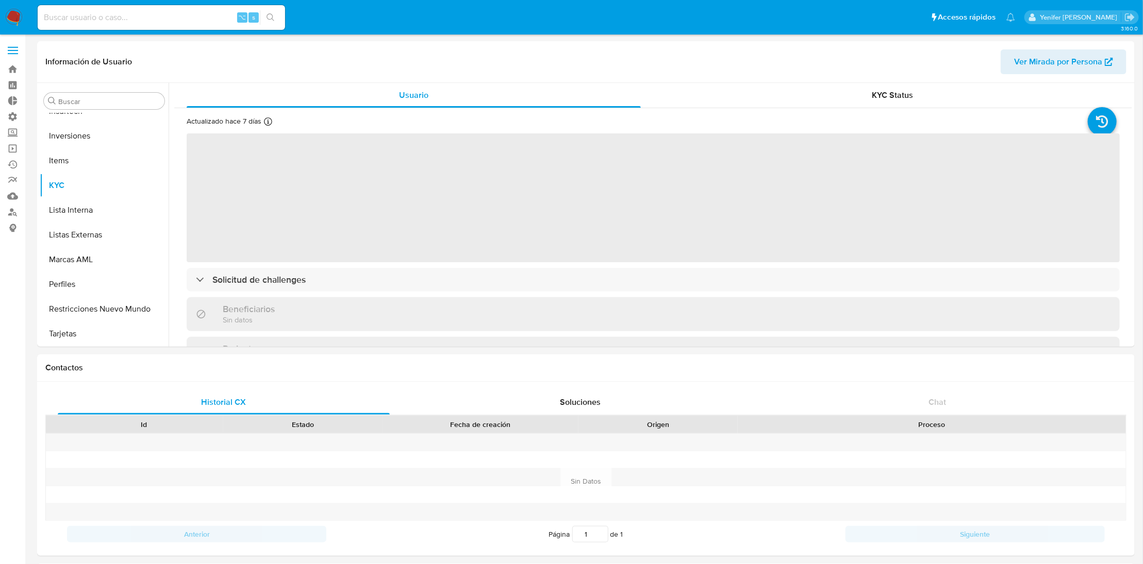
select select "10"
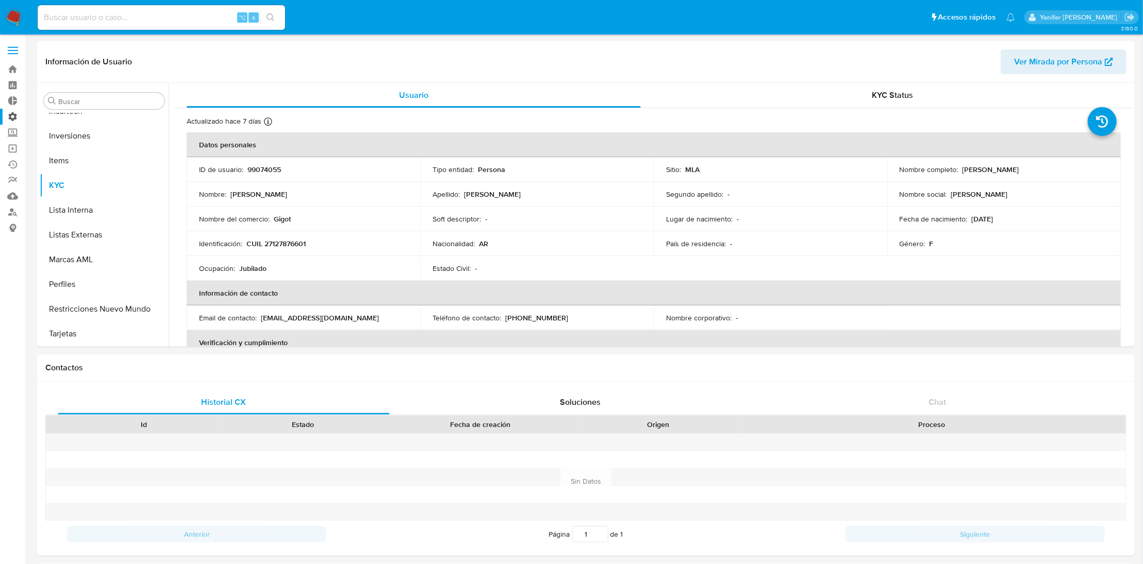
click at [14, 117] on label "Administración" at bounding box center [61, 117] width 123 height 16
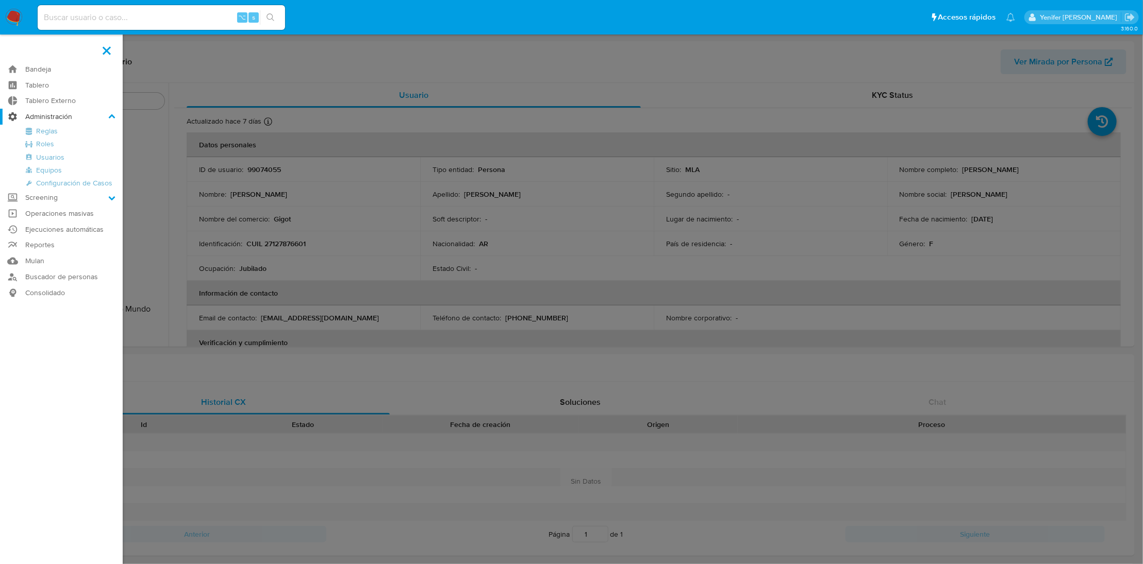
click at [0, 0] on input "Administración" at bounding box center [0, 0] width 0 height 0
click at [40, 132] on link "Reglas" at bounding box center [61, 131] width 123 height 13
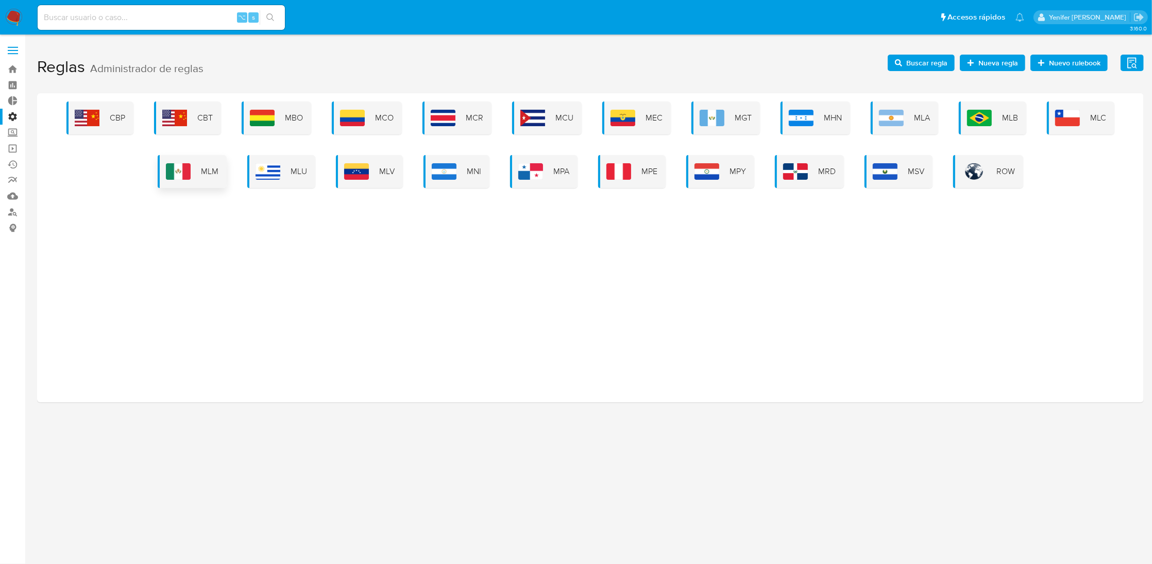
click at [202, 173] on span "MLM" at bounding box center [210, 171] width 18 height 11
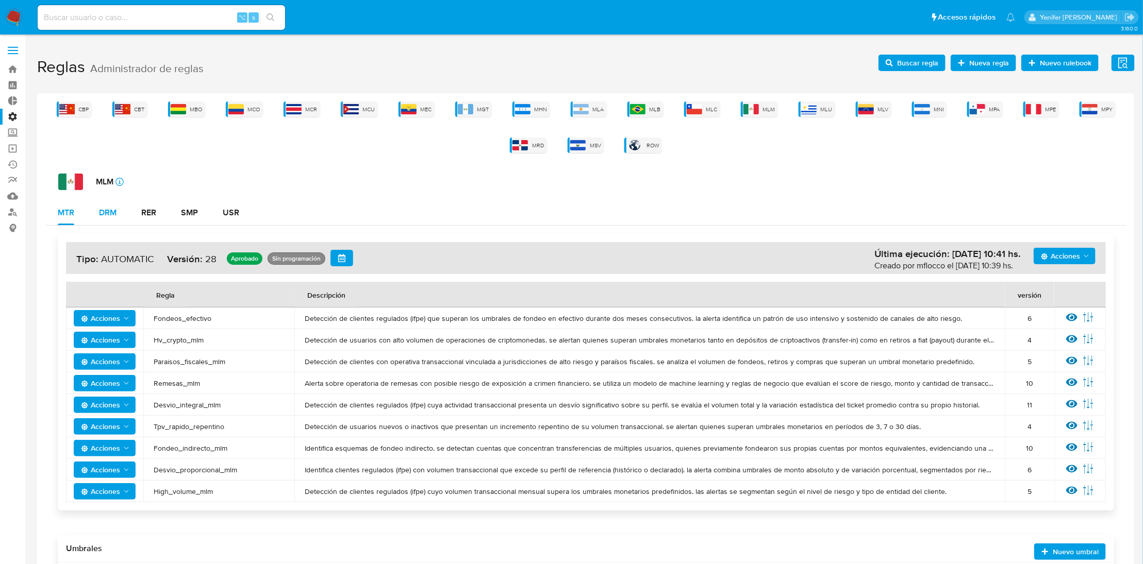
click at [96, 210] on button "DRM" at bounding box center [108, 212] width 42 height 25
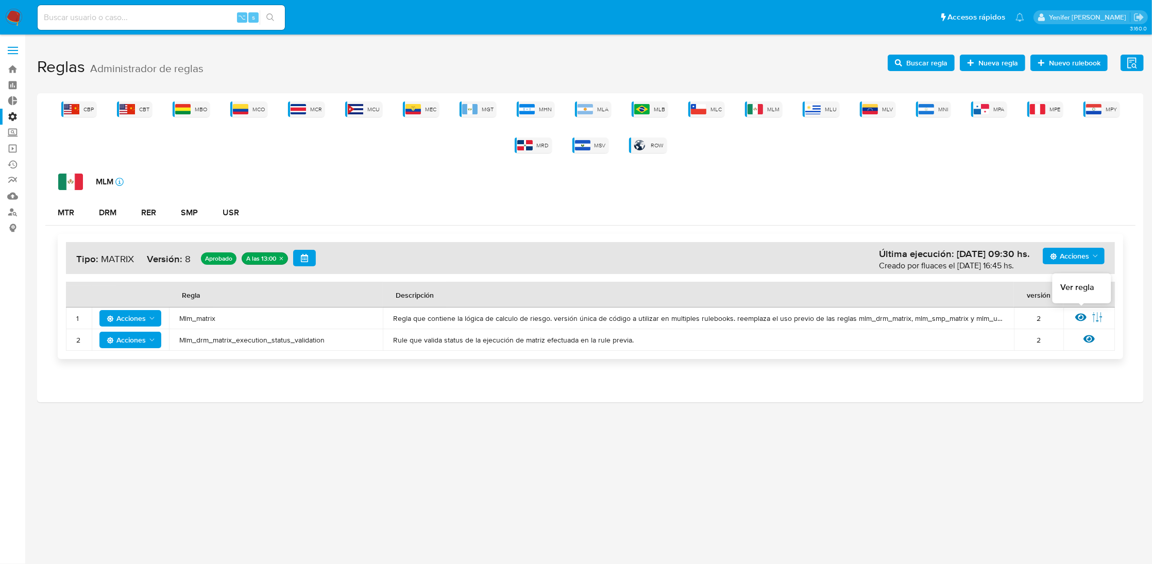
click at [1083, 317] on icon at bounding box center [1081, 317] width 11 height 11
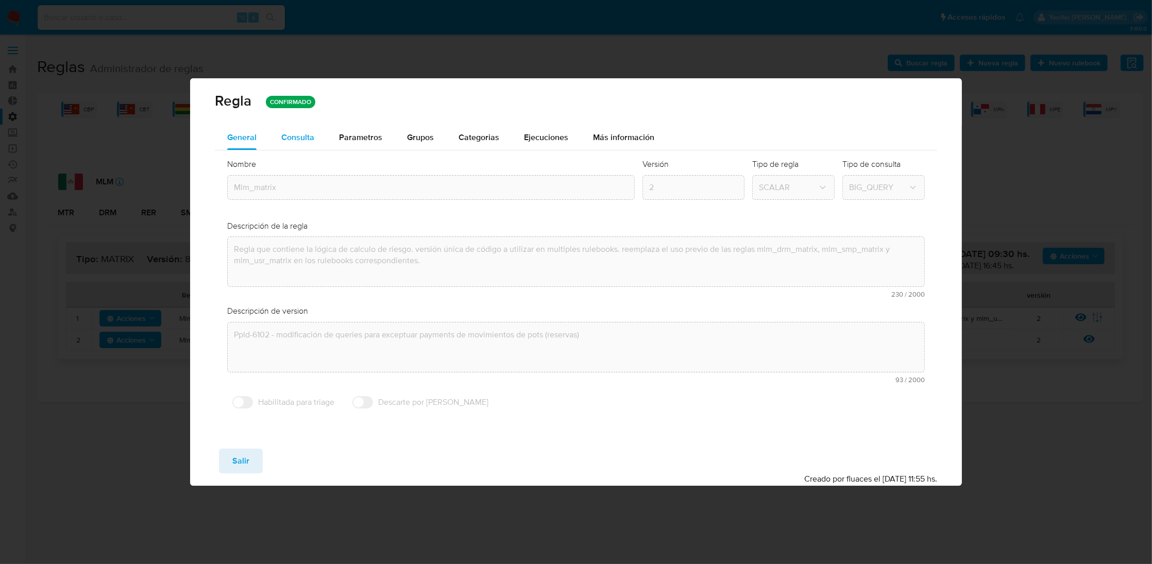
click at [298, 131] on span "Consulta" at bounding box center [297, 137] width 33 height 12
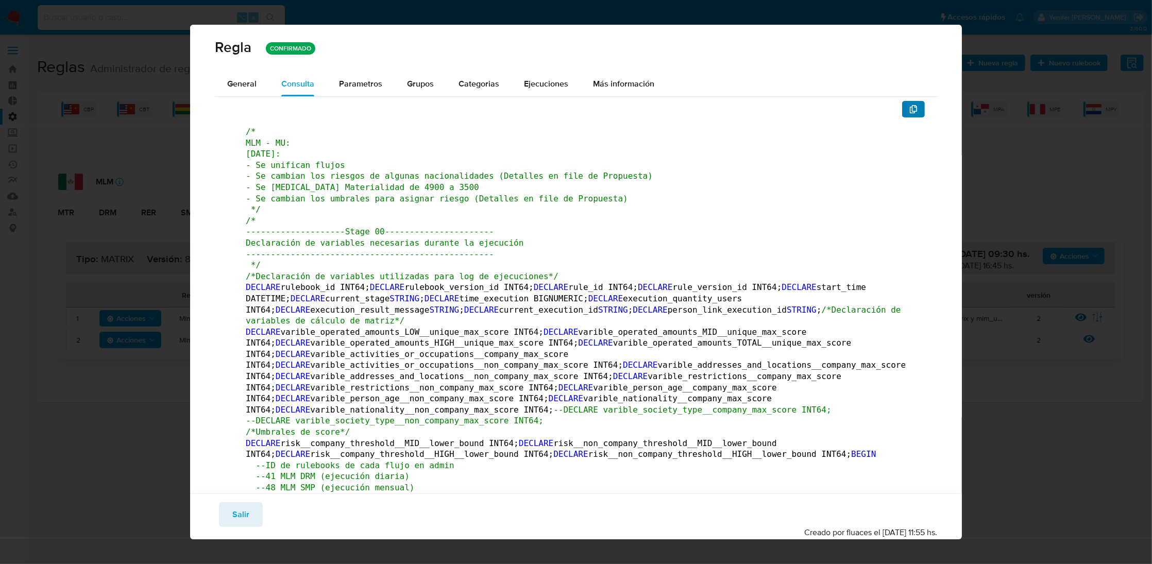
click at [910, 107] on icon "button" at bounding box center [913, 109] width 7 height 8
click at [239, 521] on span "Salir" at bounding box center [240, 515] width 17 height 23
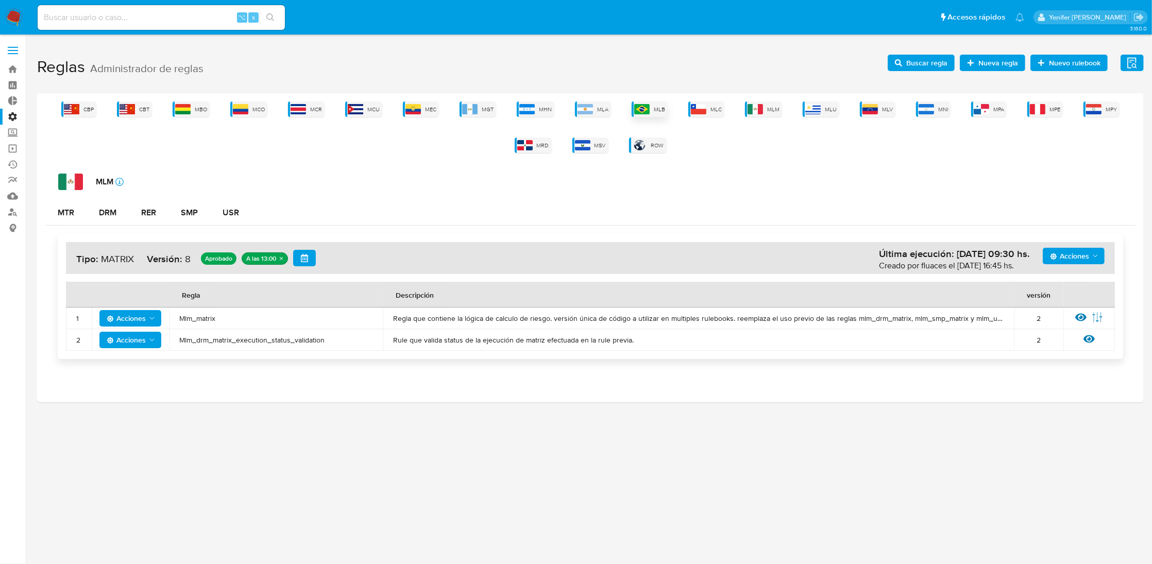
click at [632, 106] on div "MLB" at bounding box center [650, 109] width 36 height 15
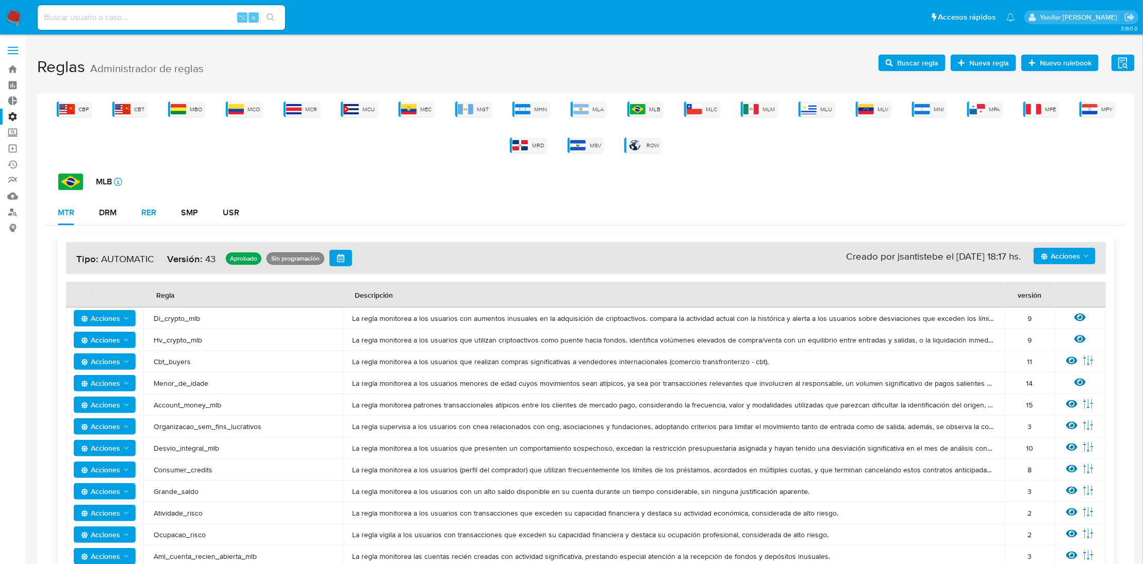
click at [146, 211] on div "RER" at bounding box center [148, 213] width 15 height 8
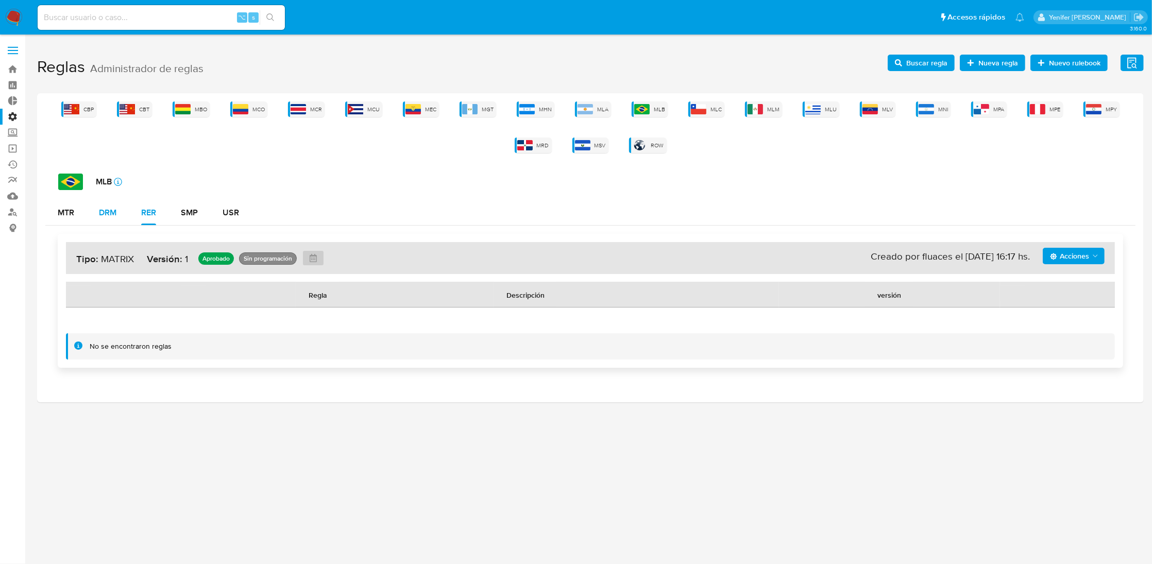
click at [112, 217] on div "DRM" at bounding box center [108, 213] width 18 height 8
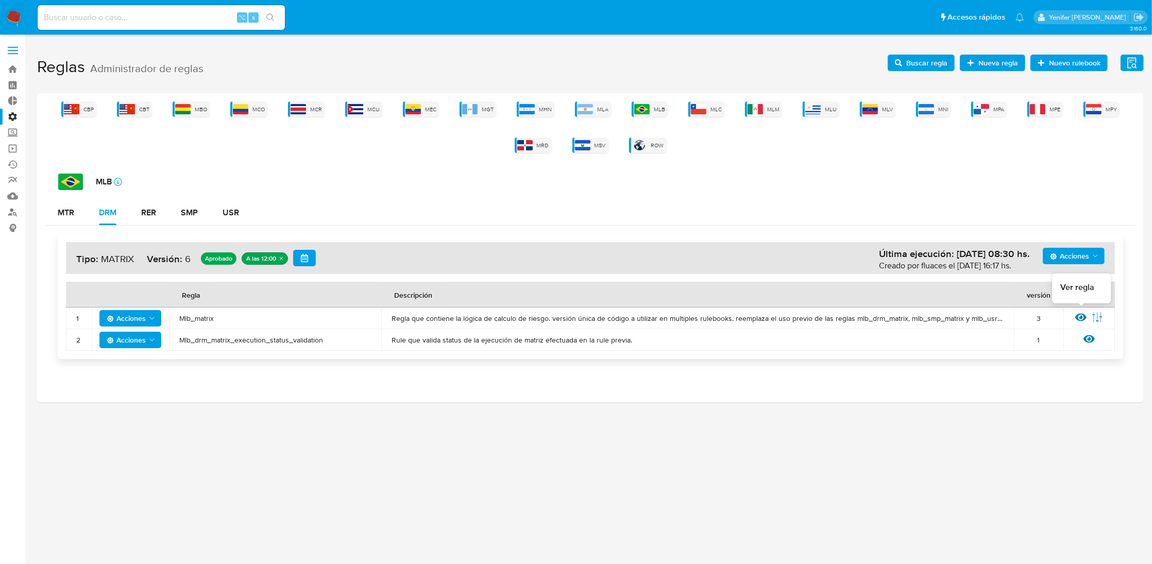
click at [1082, 318] on icon at bounding box center [1081, 318] width 11 height 8
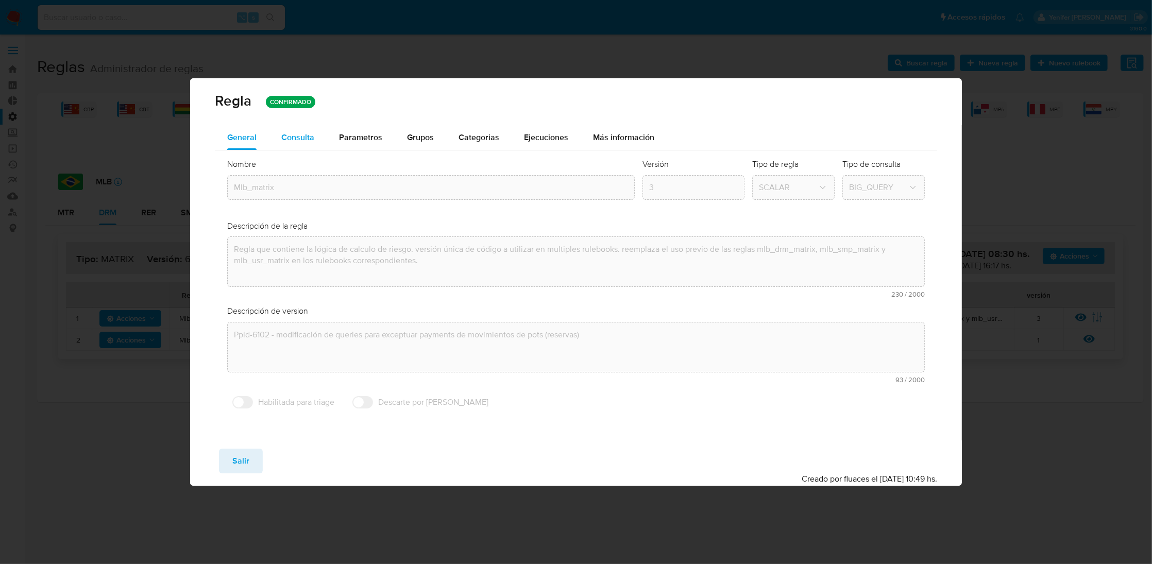
click at [299, 142] on span "Consulta" at bounding box center [297, 137] width 33 height 12
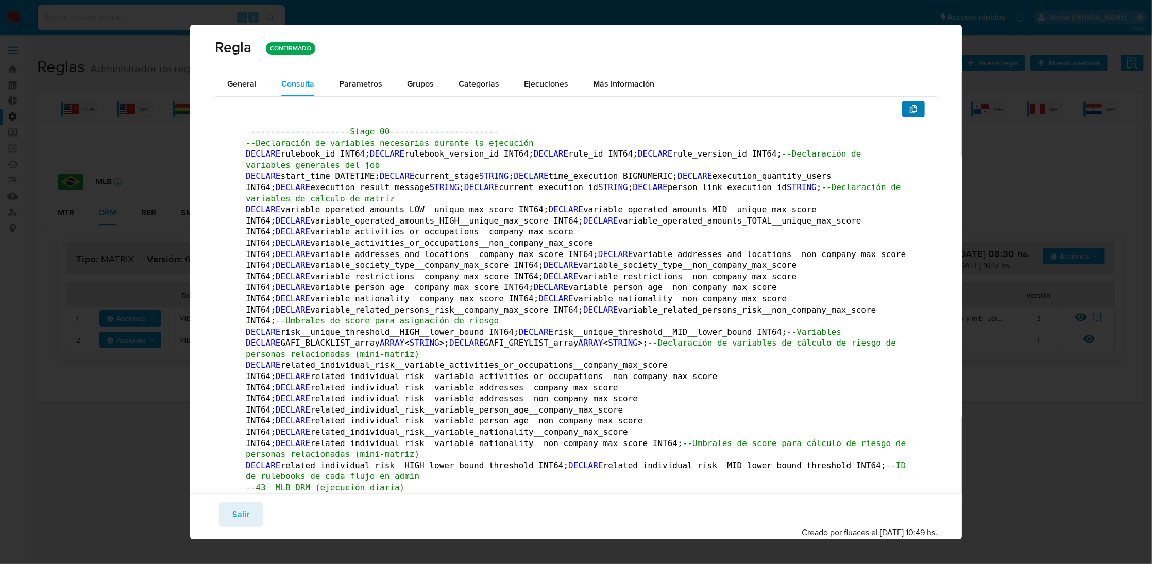
click at [910, 103] on span "button" at bounding box center [914, 109] width 8 height 14
click at [242, 526] on span "Salir" at bounding box center [240, 515] width 17 height 23
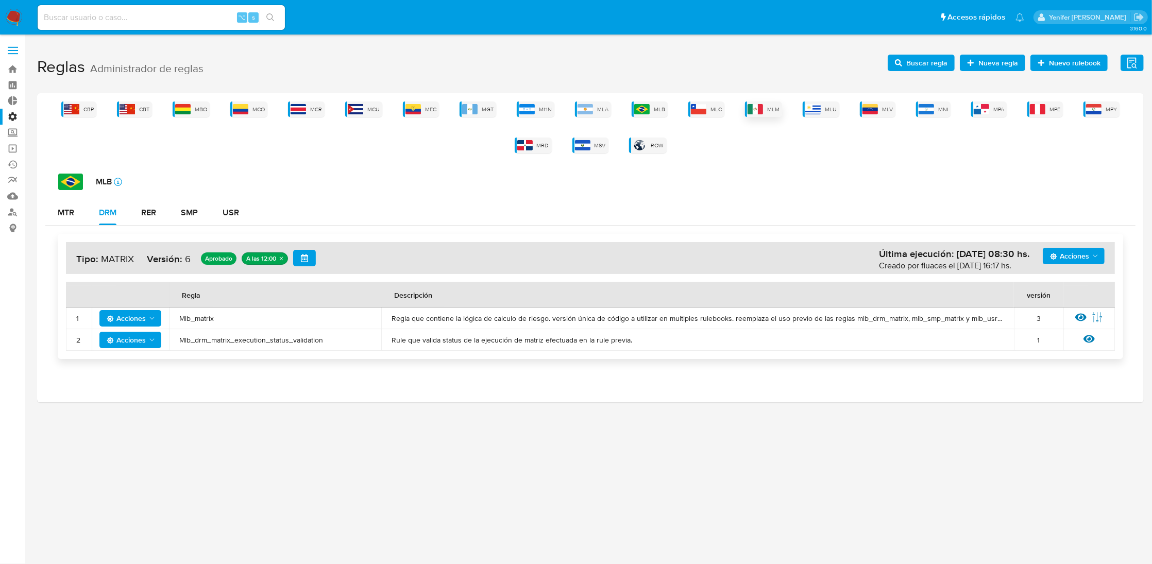
click at [777, 108] on span "MLM" at bounding box center [773, 110] width 12 height 8
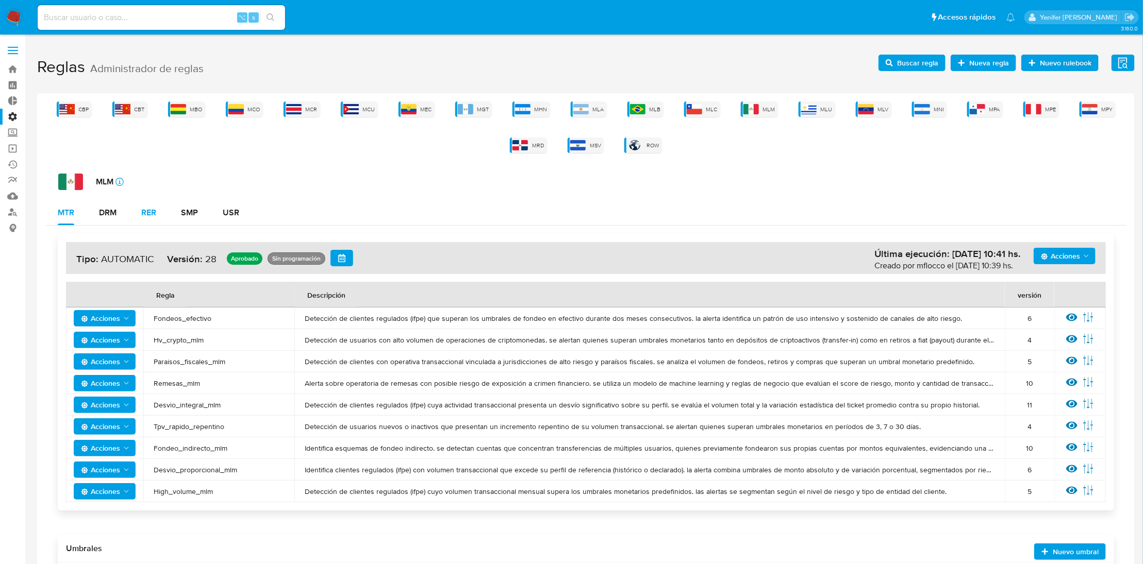
click at [145, 211] on div "RER" at bounding box center [148, 213] width 15 height 8
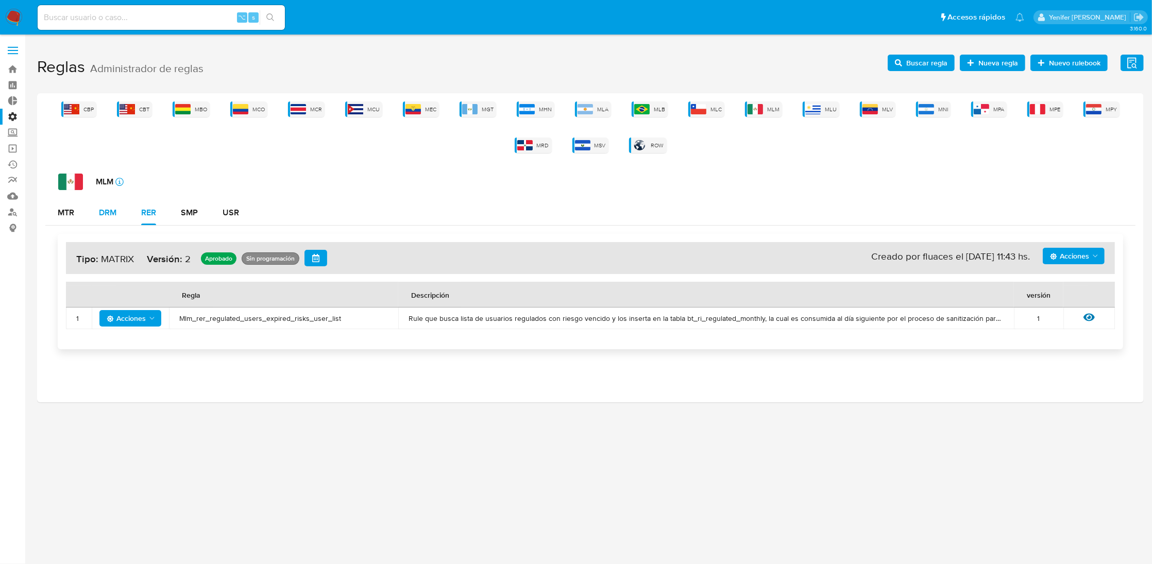
click at [108, 211] on div "DRM" at bounding box center [108, 213] width 18 height 8
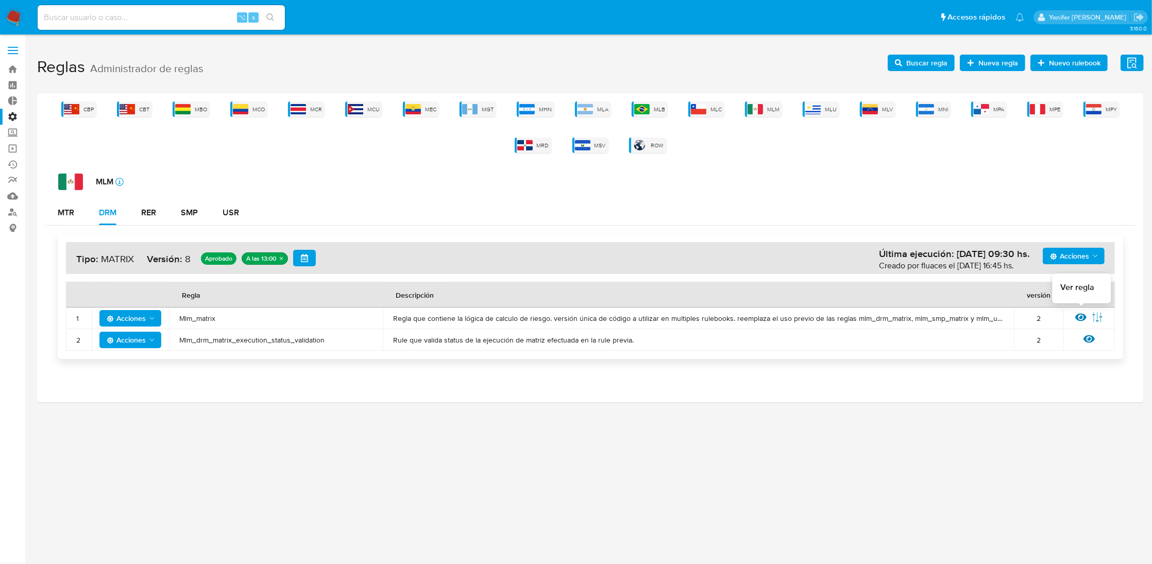
click at [1084, 315] on icon at bounding box center [1081, 318] width 11 height 8
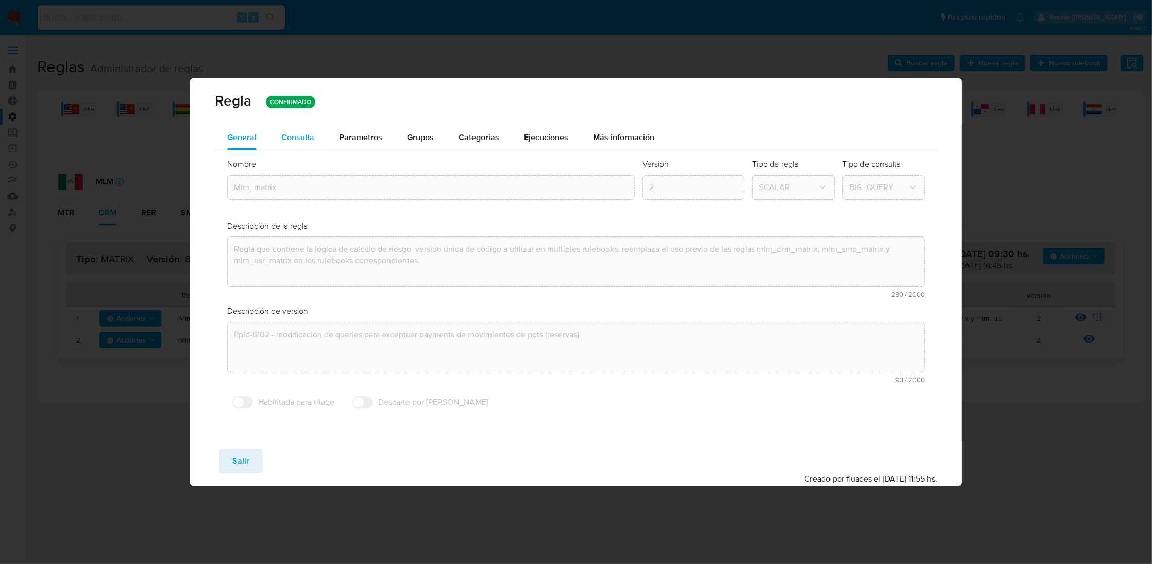
click at [287, 137] on span "Consulta" at bounding box center [297, 137] width 33 height 12
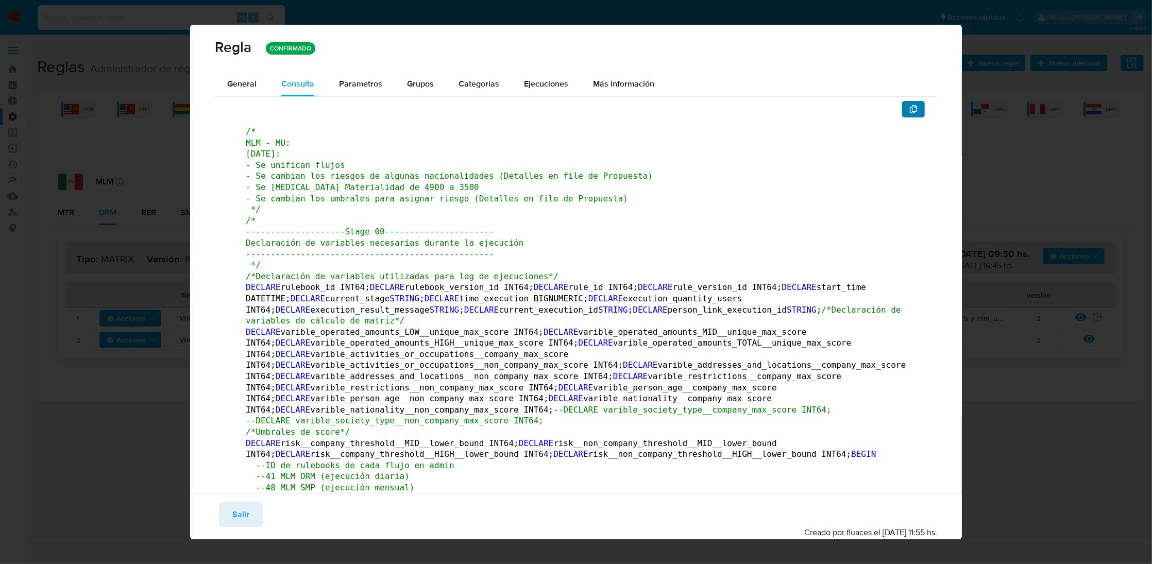
click at [910, 107] on icon "button" at bounding box center [914, 109] width 8 height 8
click at [242, 514] on span "Salir" at bounding box center [240, 515] width 17 height 23
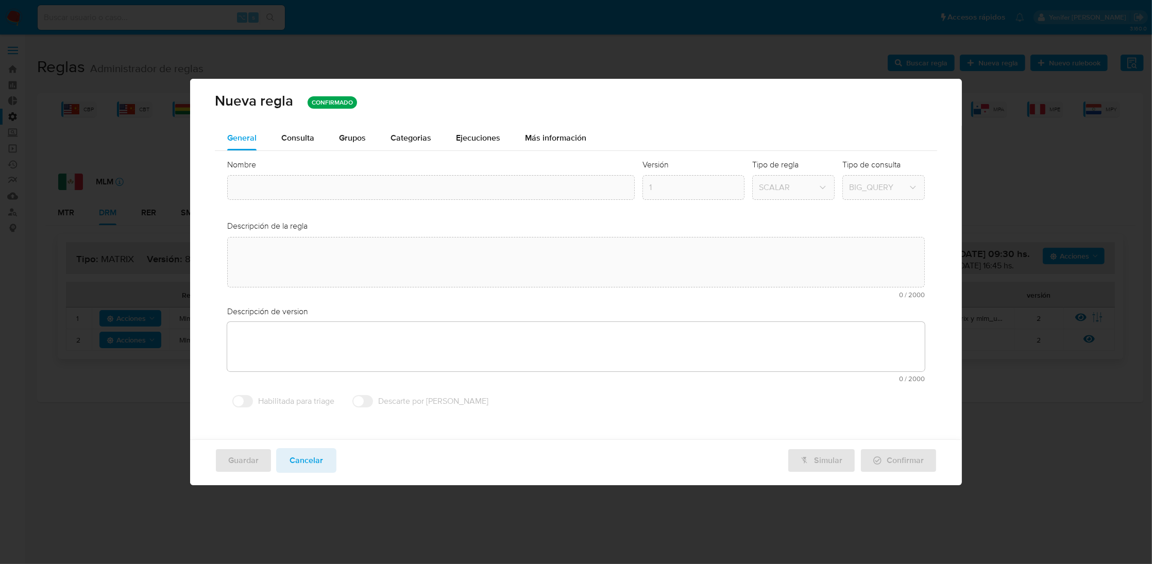
type input "Mlm_matrix"
type textarea "Regla que contiene la lógica de calculo de riesgo. versión única de código a ut…"
type textarea "Ppld-6102 - modificación de queries para exceptuar payments de movimientos de p…"
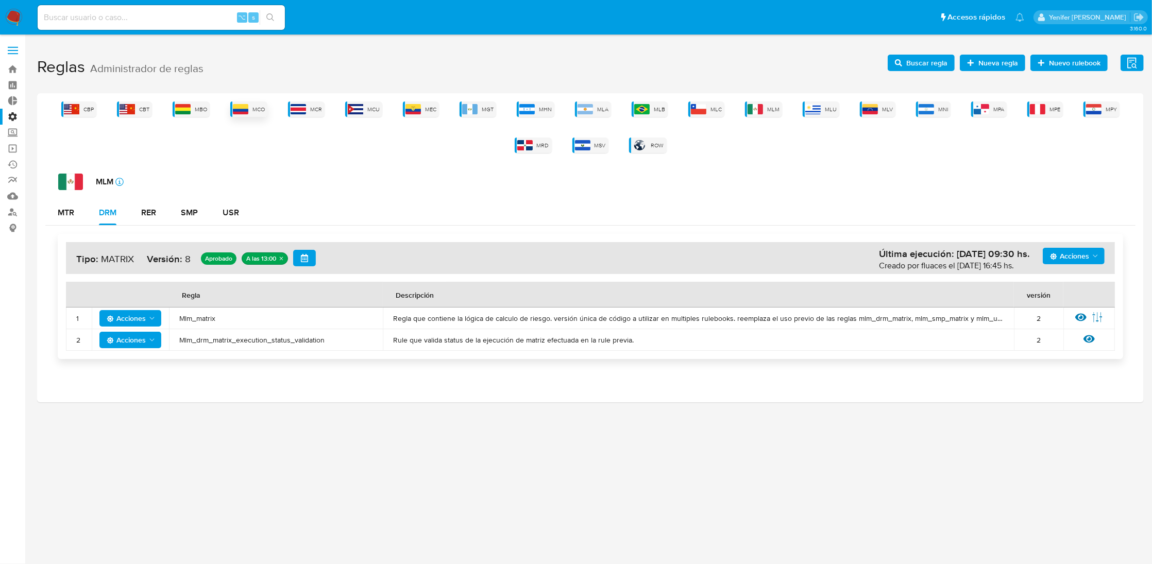
click at [251, 107] on div "MCO" at bounding box center [248, 109] width 37 height 15
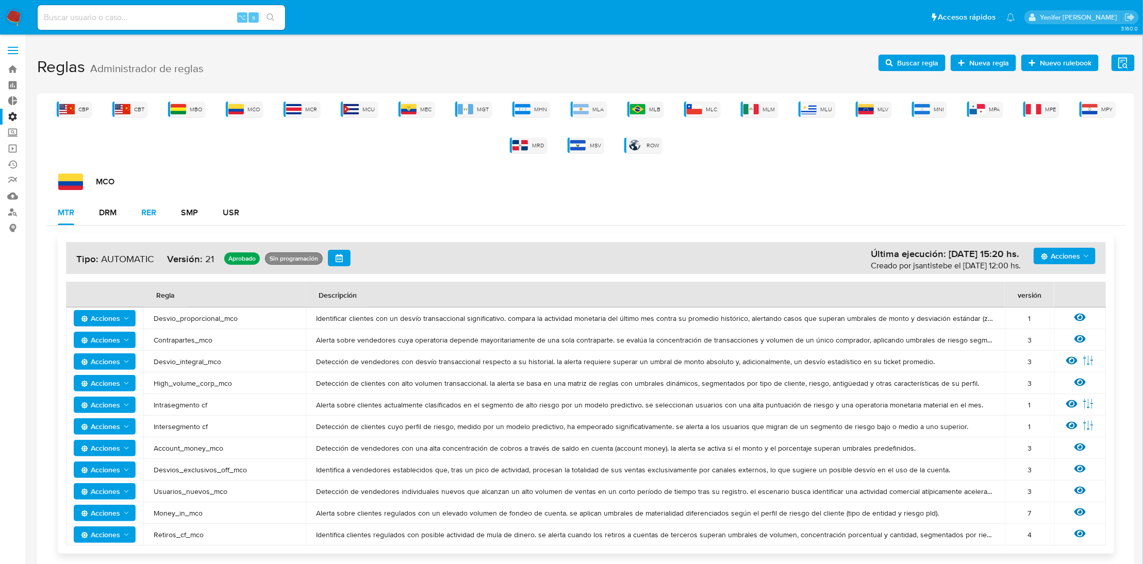
click at [161, 204] on button "RER" at bounding box center [149, 212] width 40 height 25
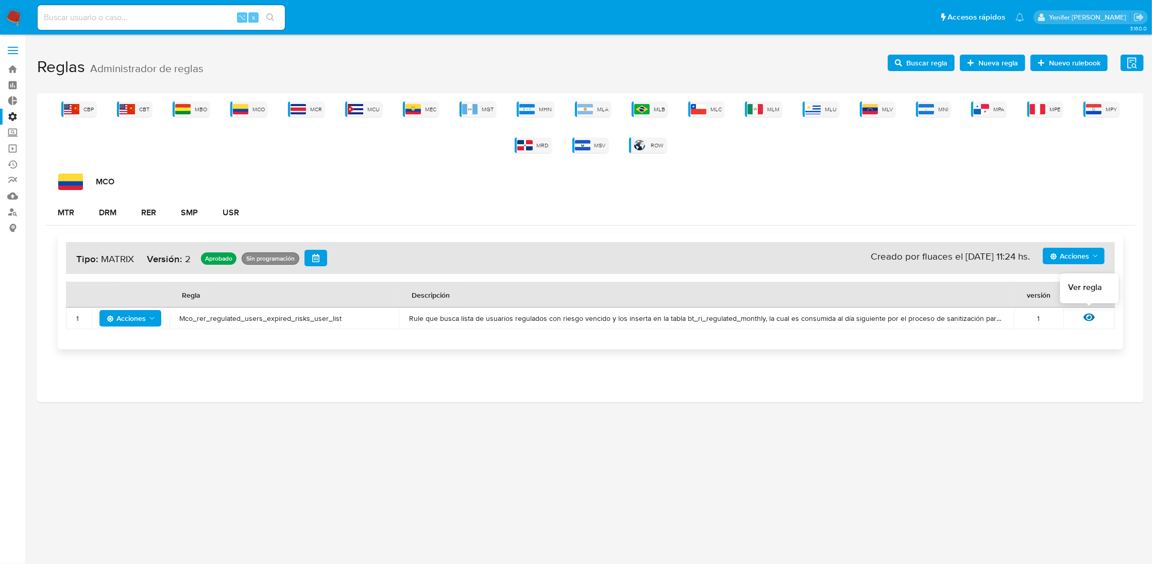
click at [1093, 315] on icon at bounding box center [1089, 318] width 11 height 8
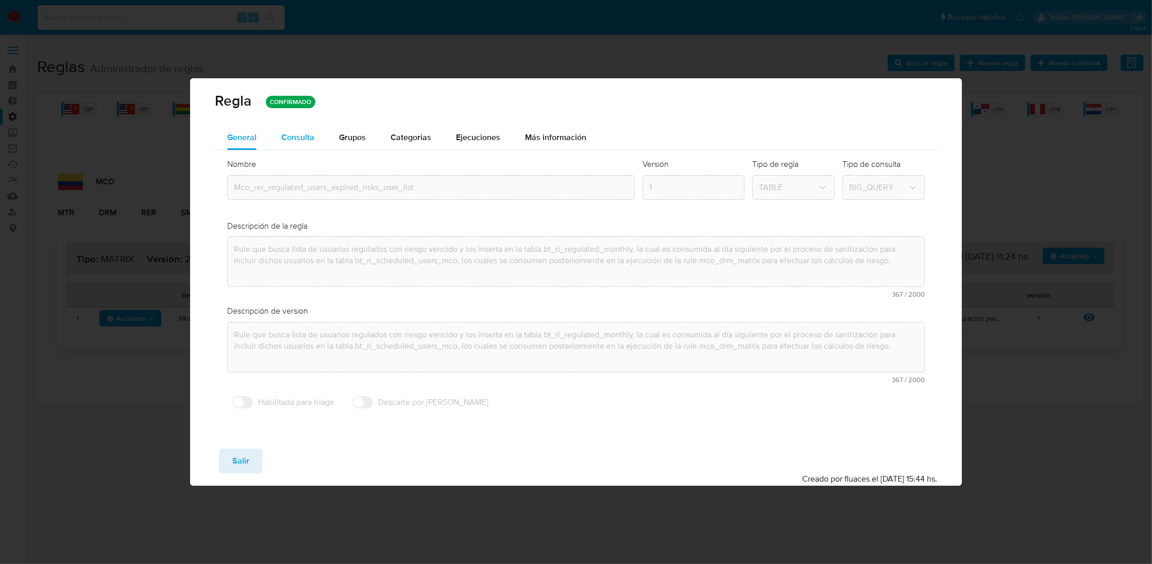
click at [292, 138] on span "Consulta" at bounding box center [297, 137] width 33 height 12
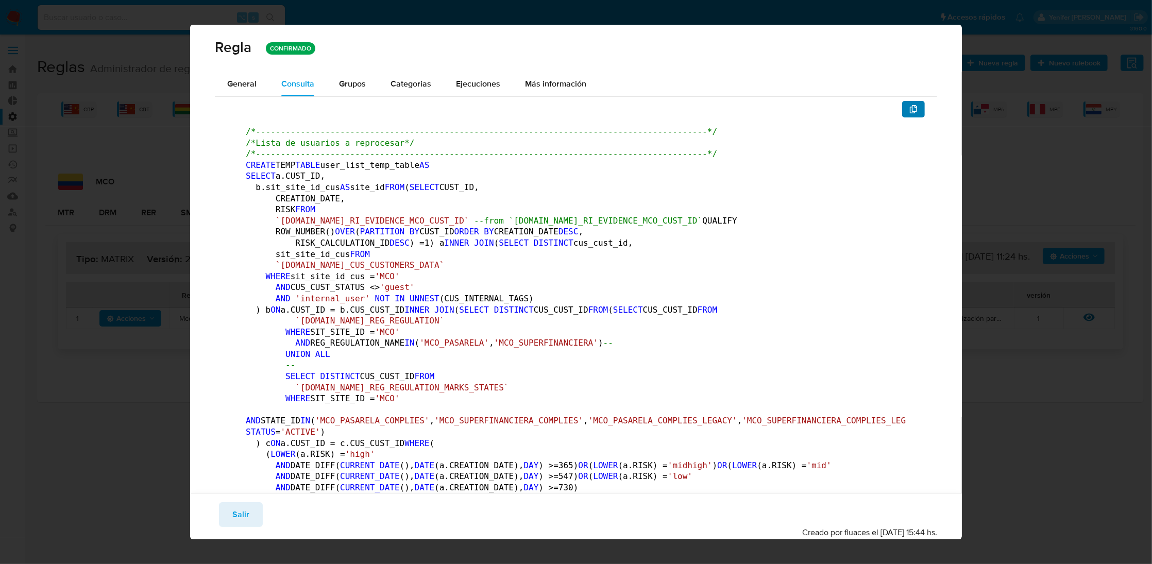
click at [910, 105] on icon "button" at bounding box center [913, 109] width 7 height 8
click at [247, 515] on span "Salir" at bounding box center [240, 515] width 17 height 23
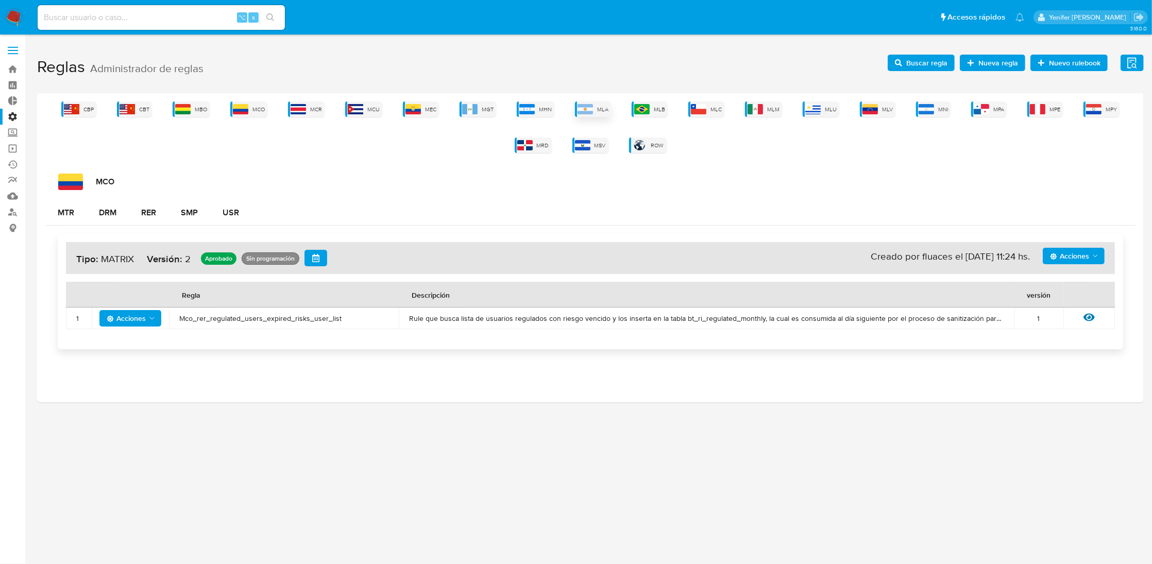
click at [607, 108] on span "MLA" at bounding box center [602, 110] width 11 height 8
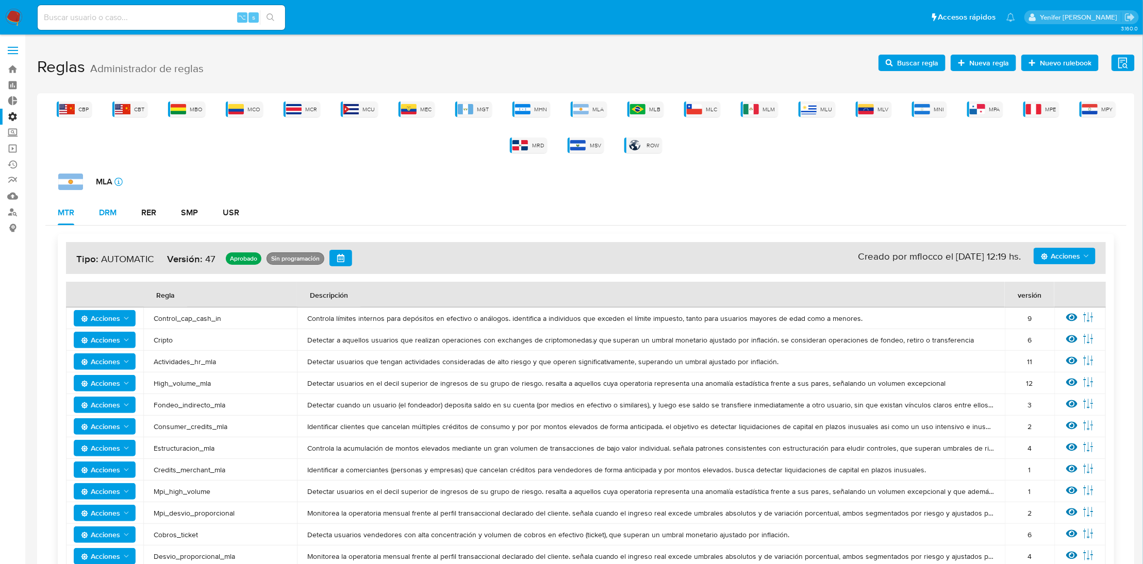
click at [109, 212] on div "DRM" at bounding box center [108, 213] width 18 height 8
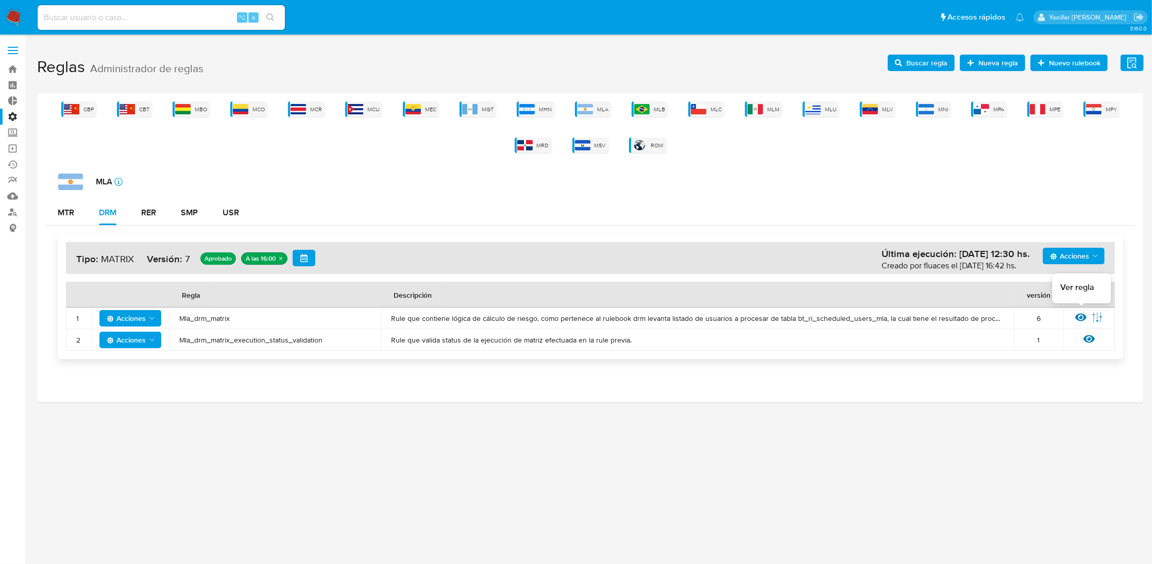
click at [1081, 315] on icon at bounding box center [1081, 317] width 11 height 11
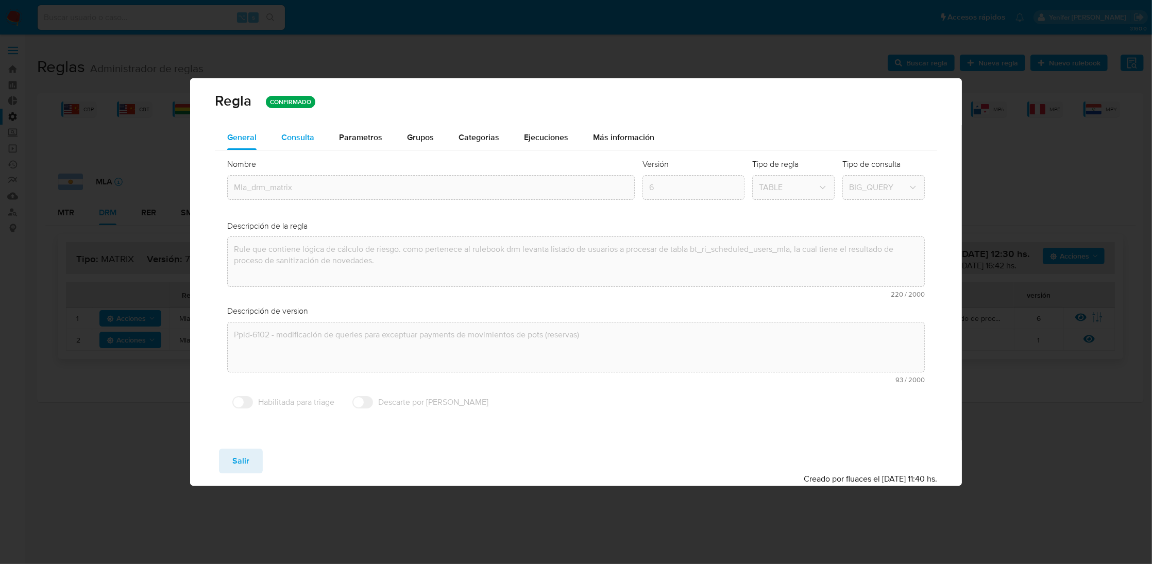
click at [291, 132] on span "Consulta" at bounding box center [297, 137] width 33 height 12
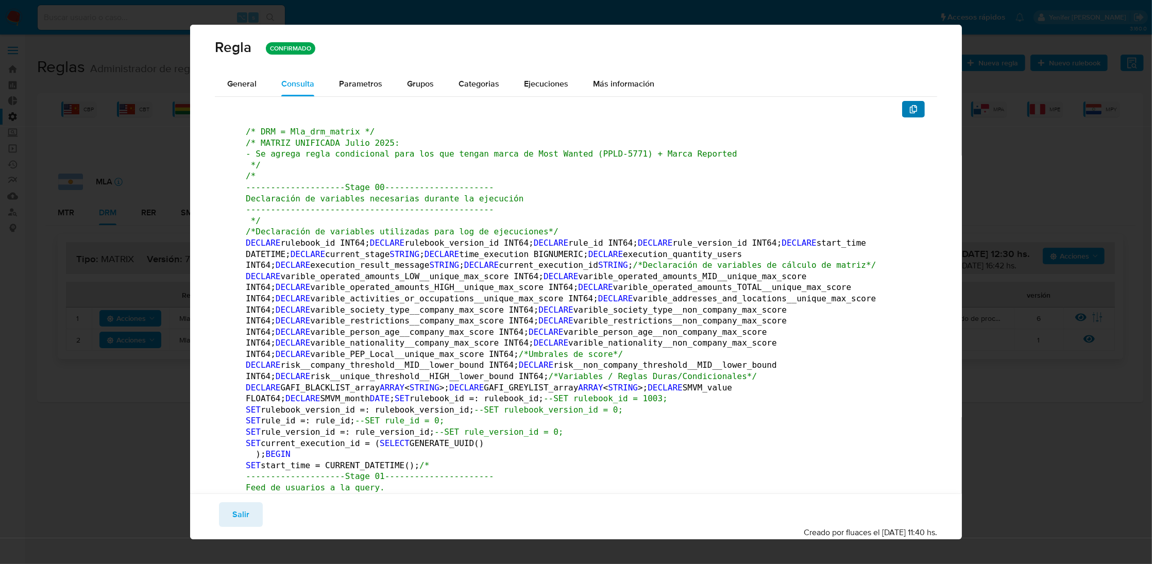
click at [902, 103] on button "button" at bounding box center [913, 109] width 23 height 16
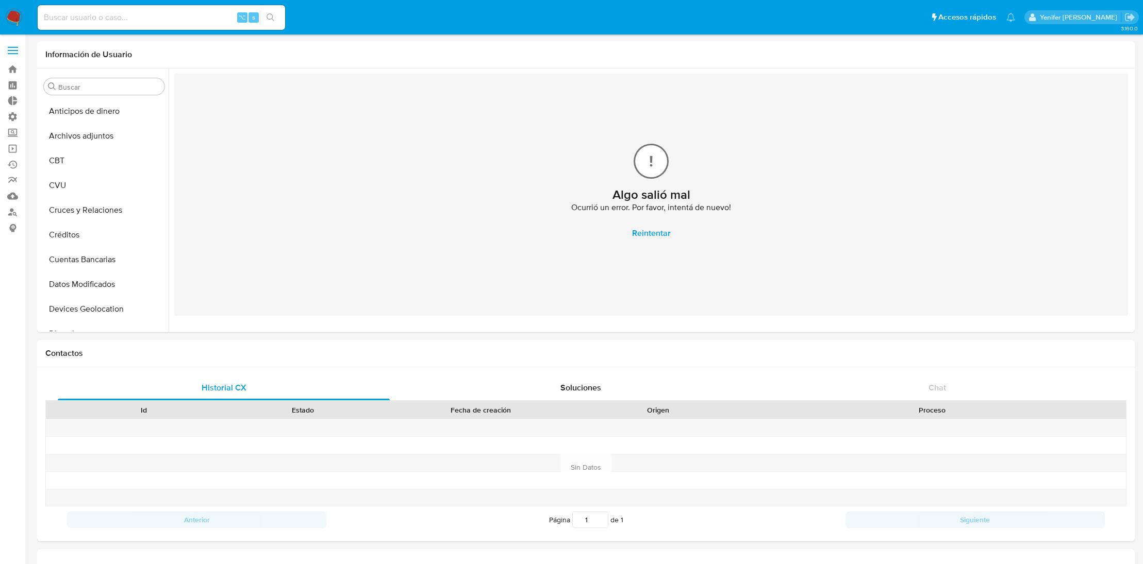
select select "10"
